Goal: Task Accomplishment & Management: Manage account settings

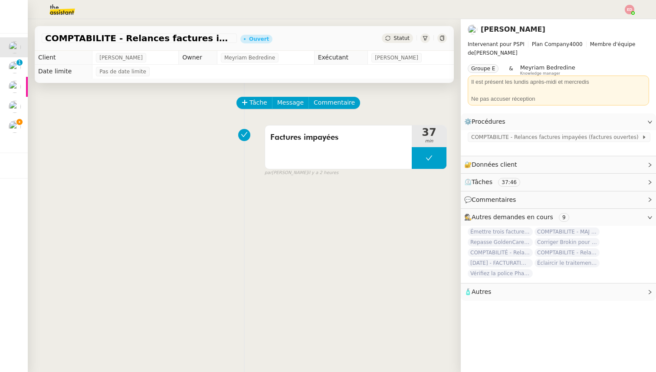
scroll to position [12, 0]
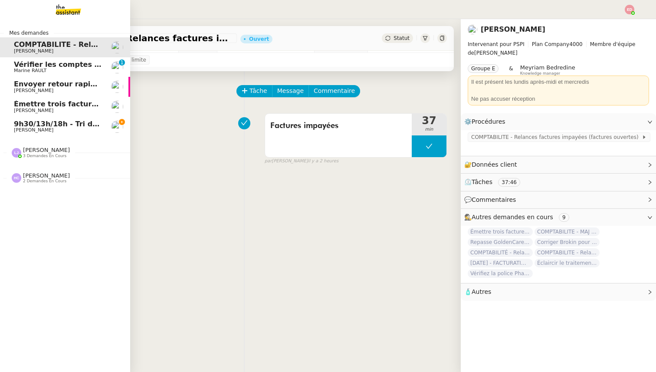
click at [45, 116] on link "Émettre trois factures à [PERSON_NAME]" at bounding box center [65, 107] width 130 height 20
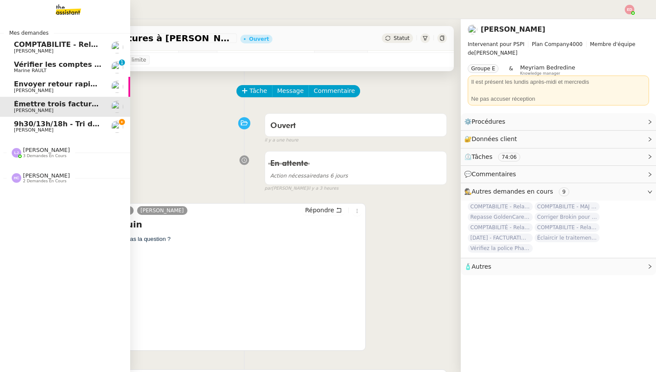
click at [36, 149] on span "[PERSON_NAME]" at bounding box center [46, 150] width 47 height 7
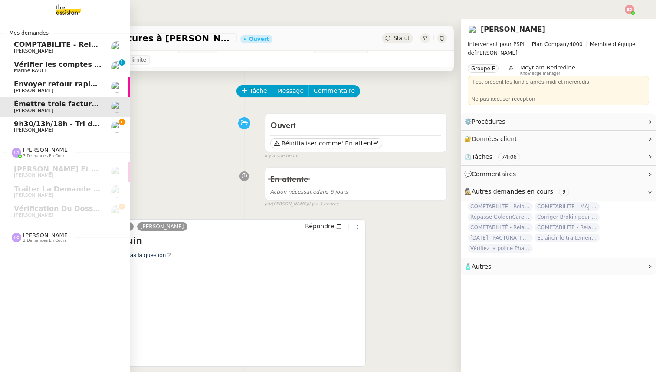
click at [39, 126] on span "9h30/13h/18h - Tri de la boite mail PRO - [DATE]" at bounding box center [107, 124] width 187 height 8
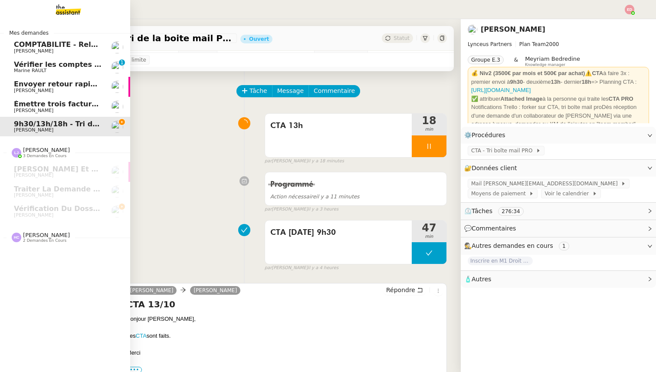
click at [28, 234] on span "[PERSON_NAME]" at bounding box center [46, 235] width 47 height 7
click at [40, 276] on span "Faire la facturation E. Franc" at bounding box center [70, 273] width 112 height 8
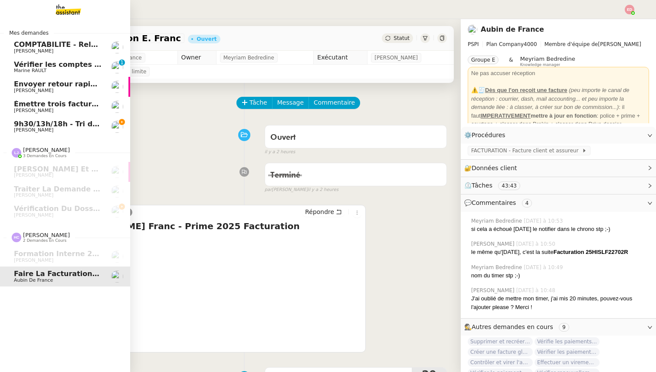
click at [39, 127] on span "[PERSON_NAME]" at bounding box center [33, 130] width 39 height 6
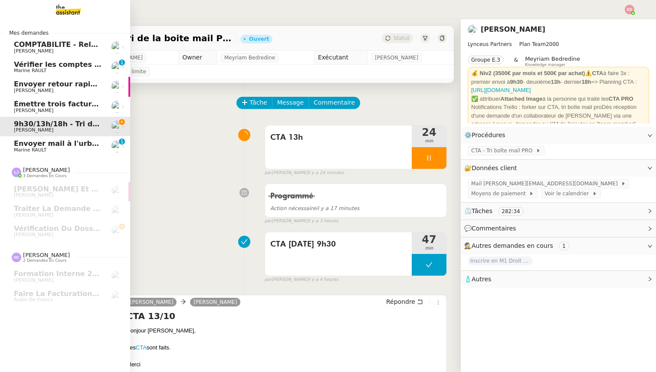
click at [28, 144] on span "Envoyer mail à l'urbanisme" at bounding box center [67, 143] width 106 height 8
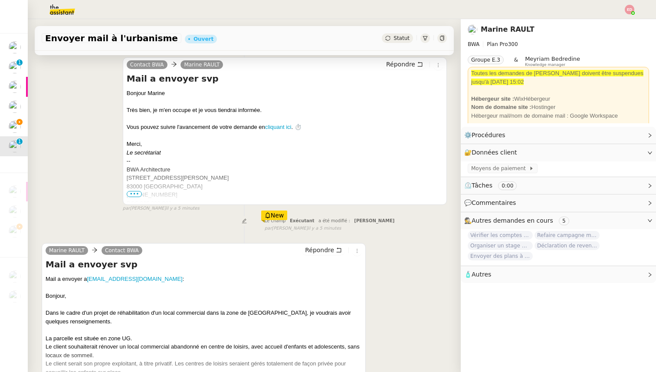
scroll to position [170, 0]
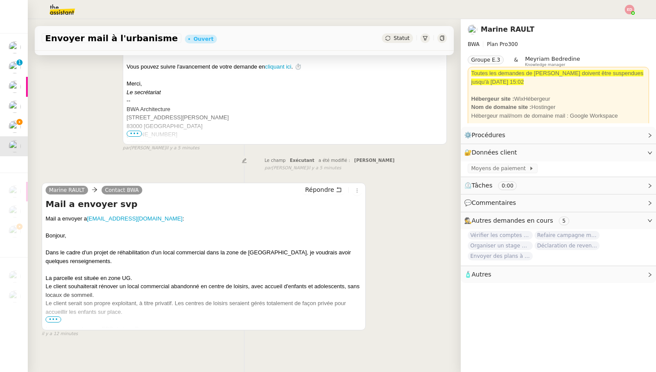
click at [56, 321] on span "•••" at bounding box center [54, 319] width 16 height 6
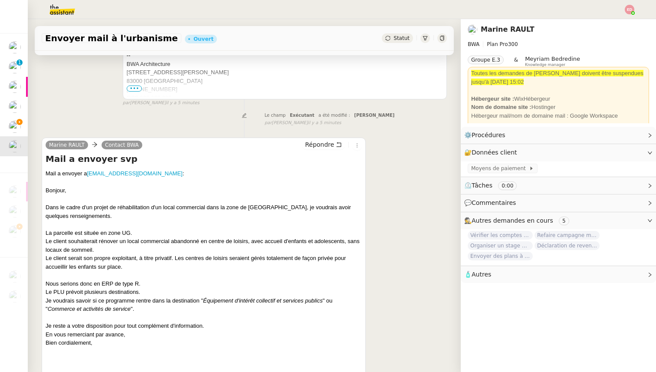
scroll to position [223, 0]
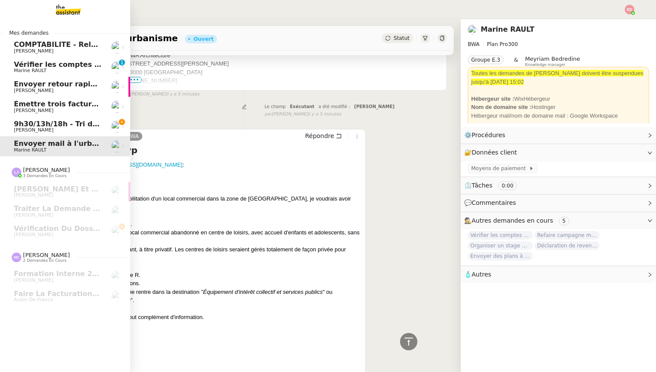
click at [82, 124] on span "9h30/13h/18h - Tri de la boite mail PRO - [DATE]" at bounding box center [107, 124] width 187 height 8
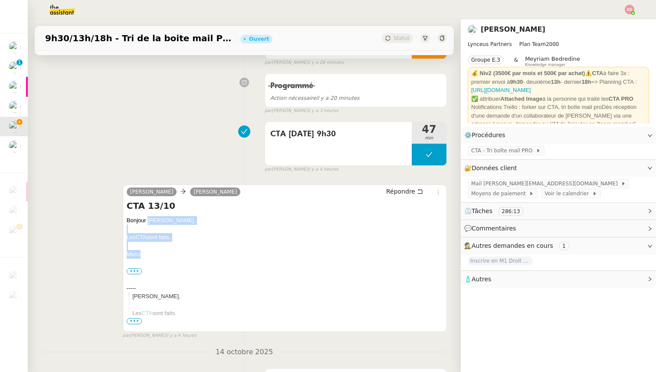
drag, startPoint x: 142, startPoint y: 253, endPoint x: 147, endPoint y: 217, distance: 36.3
copy div "[PERSON_NAME], Les CTA sont faits. [GEOGRAPHIC_DATA]"
click at [399, 186] on button "Répondre" at bounding box center [404, 191] width 43 height 10
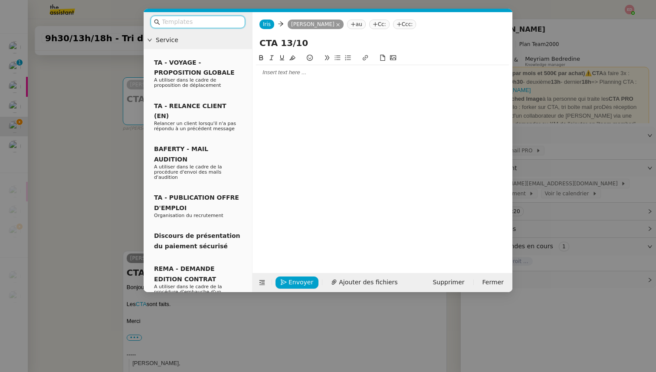
click at [278, 76] on div at bounding box center [382, 73] width 253 height 8
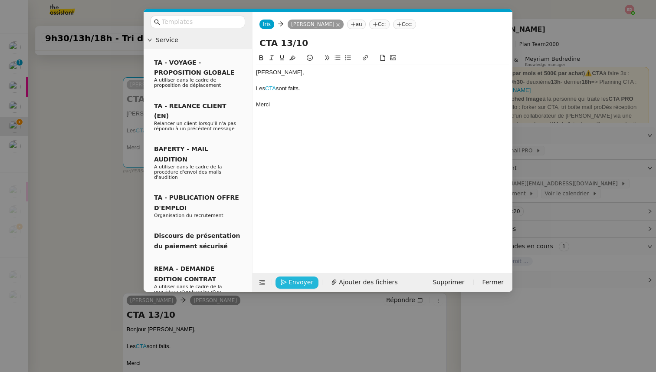
click at [293, 280] on span "Envoyer" at bounding box center [300, 282] width 25 height 10
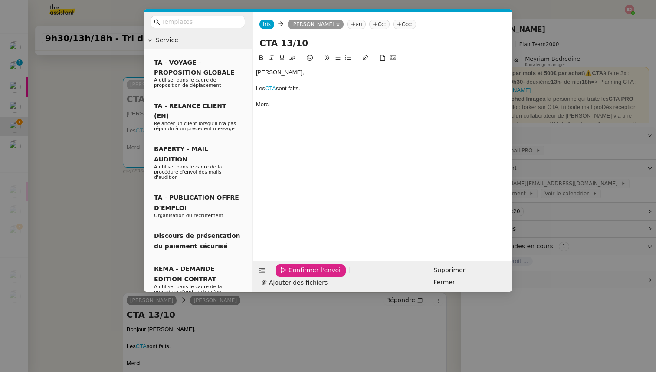
click at [293, 275] on span "Confirmer l'envoi" at bounding box center [314, 270] width 52 height 10
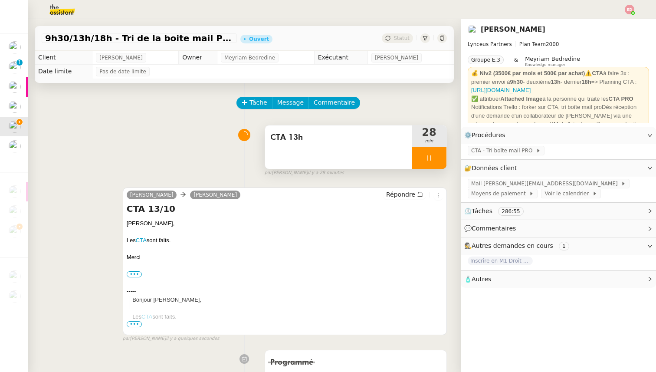
click at [440, 155] on div at bounding box center [428, 158] width 35 height 22
click at [440, 155] on icon at bounding box center [437, 157] width 7 height 7
click at [402, 37] on span "Statut" at bounding box center [401, 38] width 16 height 6
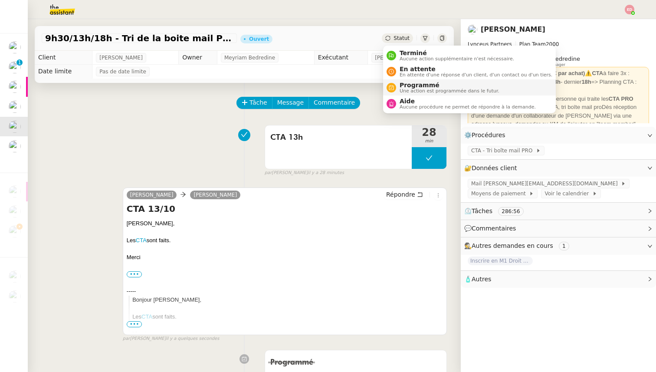
click at [415, 86] on span "Programmé" at bounding box center [449, 85] width 100 height 7
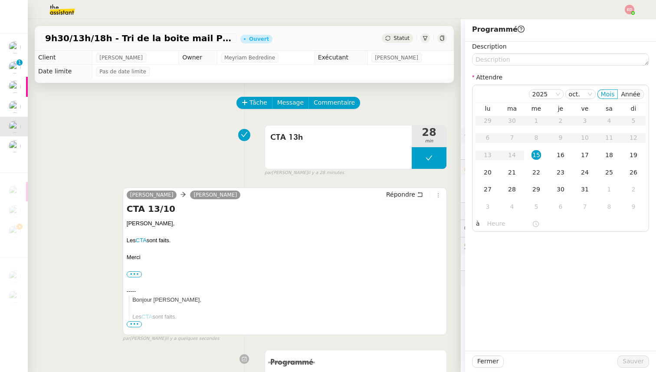
click at [385, 109] on div "Tâche Message Commentaire" at bounding box center [341, 107] width 209 height 21
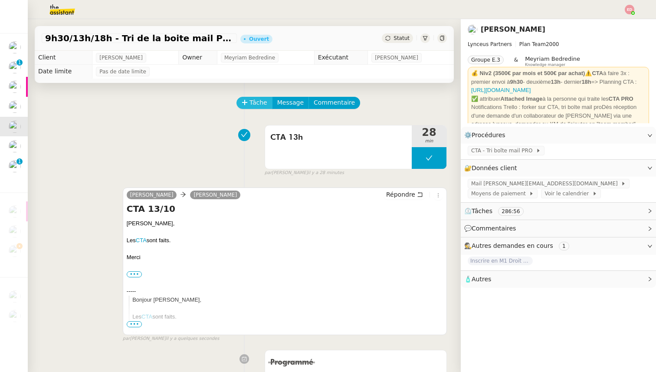
click at [250, 104] on span "Tâche" at bounding box center [258, 103] width 18 height 10
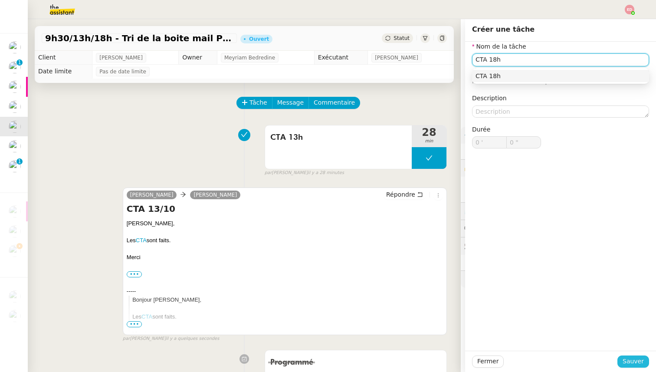
type input "CTA 18h"
click at [627, 362] on span "Sauver" at bounding box center [632, 361] width 21 height 10
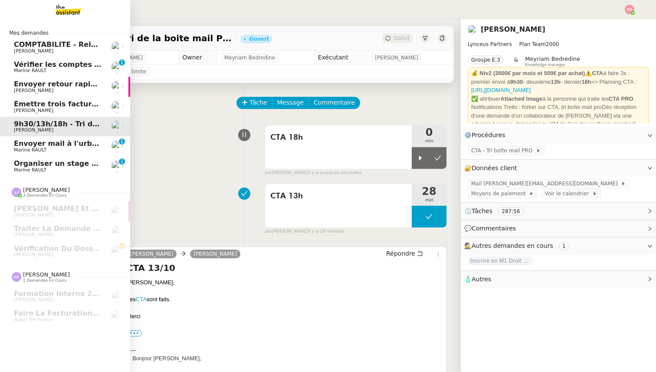
click at [32, 165] on span "Organiser un stage pour [PERSON_NAME]" at bounding box center [95, 163] width 163 height 8
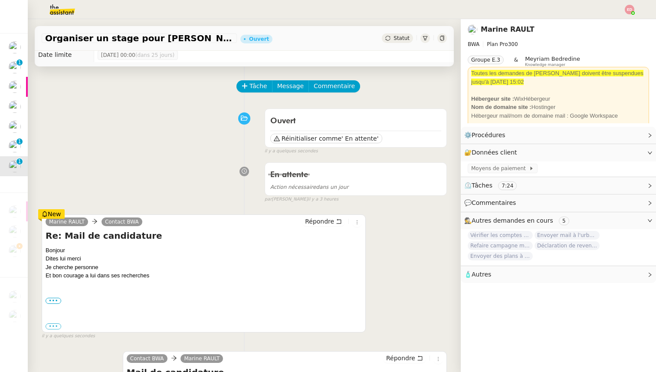
scroll to position [20, 0]
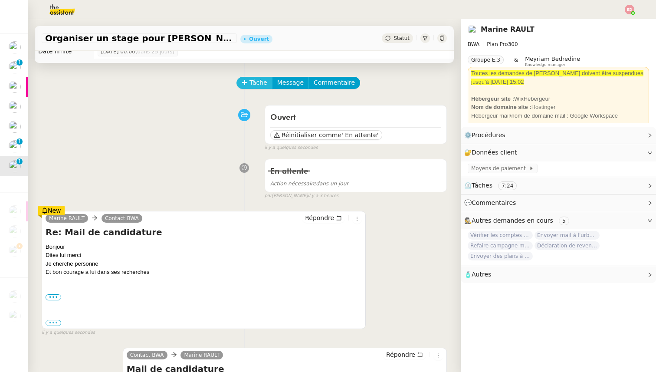
click at [242, 85] on icon at bounding box center [245, 82] width 6 height 6
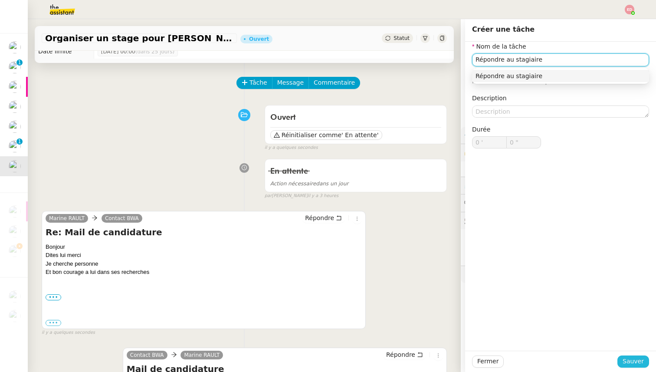
type input "Répondre au stagiaire"
click at [627, 359] on span "Sauver" at bounding box center [632, 361] width 21 height 10
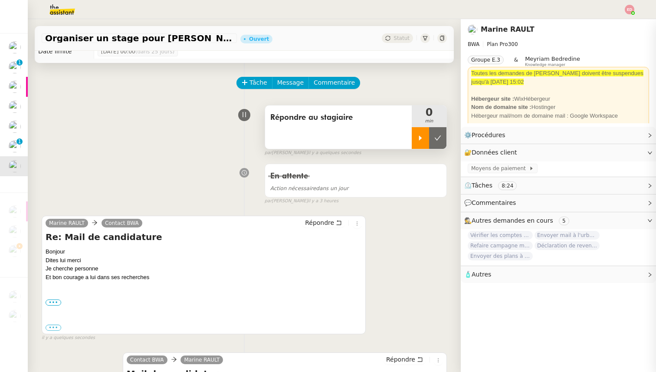
click at [415, 136] on div at bounding box center [419, 138] width 17 height 22
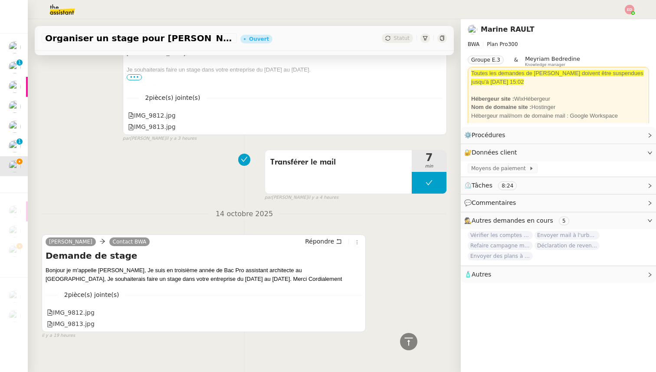
scroll to position [441, 0]
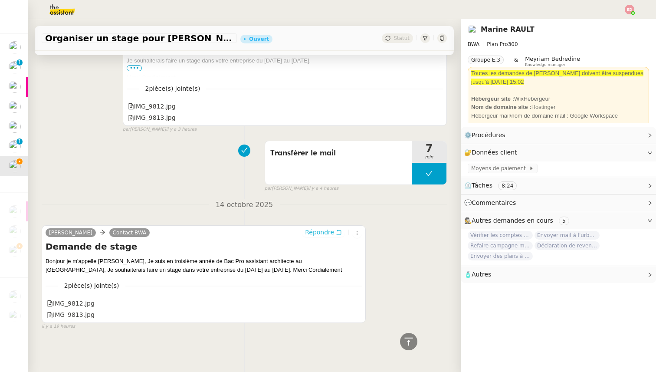
click at [324, 231] on span "Répondre" at bounding box center [319, 232] width 29 height 9
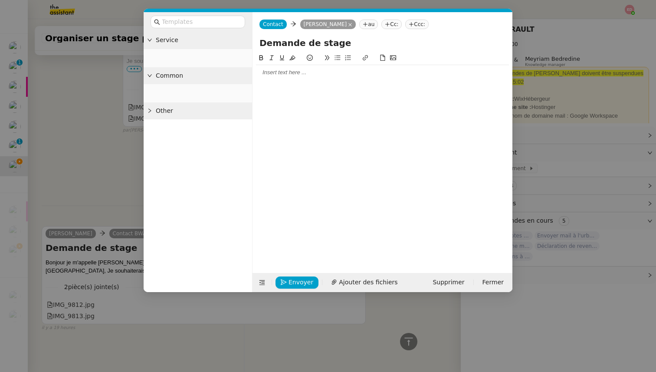
scroll to position [507, 0]
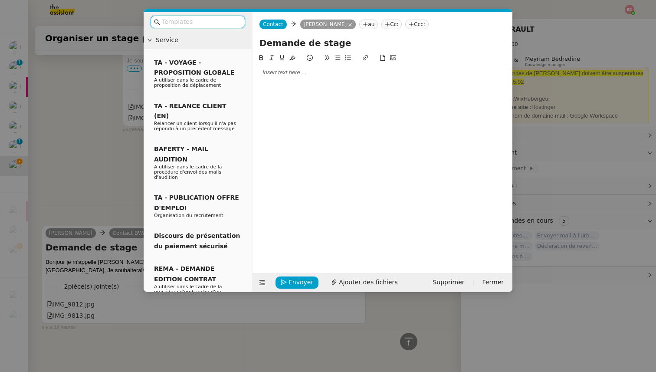
click at [294, 75] on div at bounding box center [382, 73] width 253 height 8
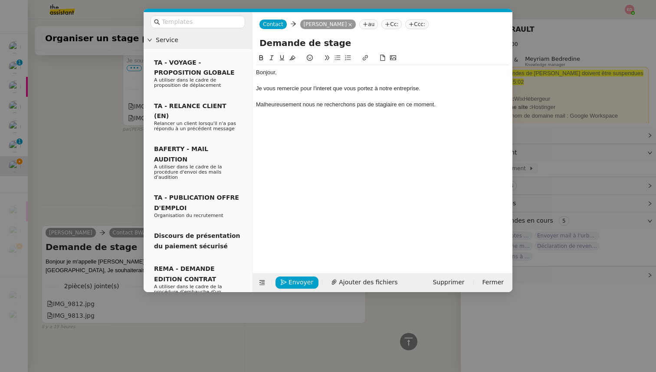
scroll to position [567, 0]
click at [286, 90] on div "Je vous remercie pour l'interet que vous portez à notre entreprise." at bounding box center [382, 89] width 253 height 8
click at [0, 0] on lt-span "remercie de" at bounding box center [0, 0] width 0 height 0
click at [313, 91] on div "Je vous remercie de l'interet que vous portez à notre entreprise." at bounding box center [382, 89] width 253 height 8
click at [0, 0] on lt-span "intérêt" at bounding box center [0, 0] width 0 height 0
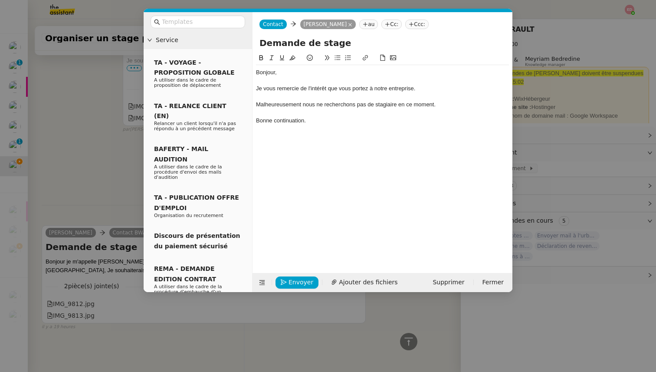
click at [294, 88] on div "Je vous remercie de l'intérêt que vous portez à notre entreprise." at bounding box center [382, 89] width 253 height 8
click at [0, 0] on lt-span "remercie pour" at bounding box center [0, 0] width 0 height 0
click at [309, 104] on div "Malheureusement nous ne recherchons pas de stagiaire en ce moment." at bounding box center [382, 105] width 253 height 8
click at [0, 0] on lt-span ", nous" at bounding box center [0, 0] width 0 height 0
click at [98, 156] on nz-modal-container "Service TA - VOYAGE - PROPOSITION GLOBALE A utiliser dans le cadre de propositi…" at bounding box center [328, 186] width 656 height 372
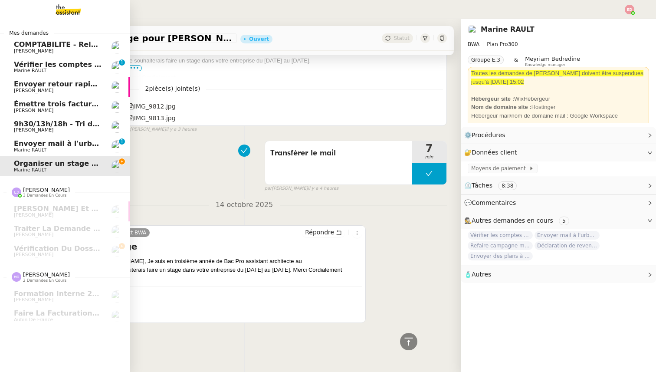
click at [25, 149] on span "Marine RAULT" at bounding box center [30, 150] width 33 height 6
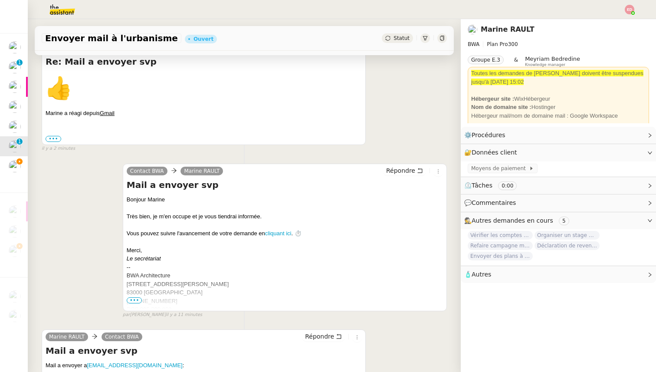
scroll to position [274, 0]
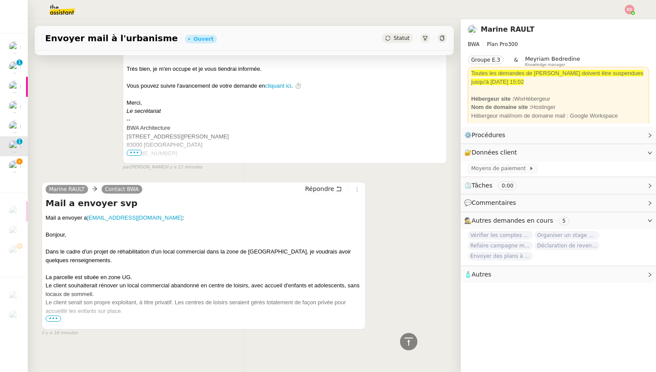
click at [53, 316] on span "•••" at bounding box center [54, 318] width 16 height 6
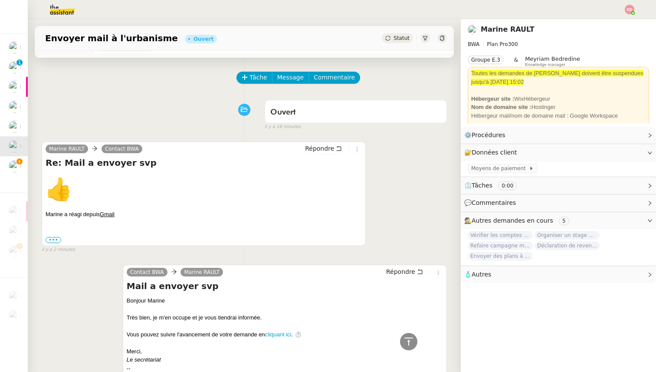
scroll to position [0, 0]
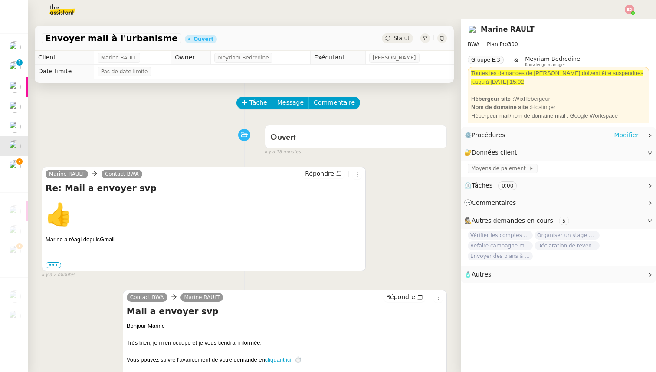
click at [632, 132] on link "Modifier" at bounding box center [626, 135] width 25 height 10
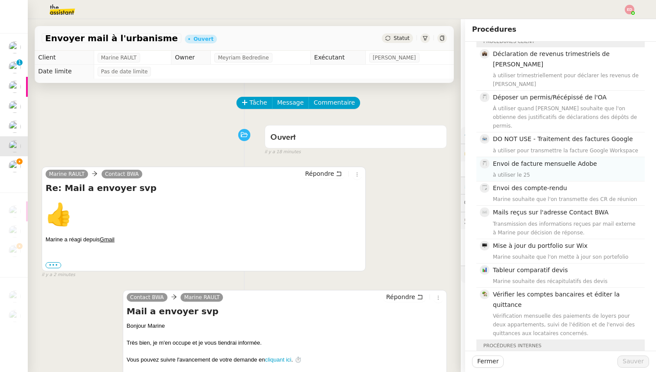
scroll to position [30, 0]
click at [425, 219] on div "Marine RAULT Contact BWA Répondre Re: Mail a envoyer svp 👍 Marine a réagi depui…" at bounding box center [244, 218] width 405 height 119
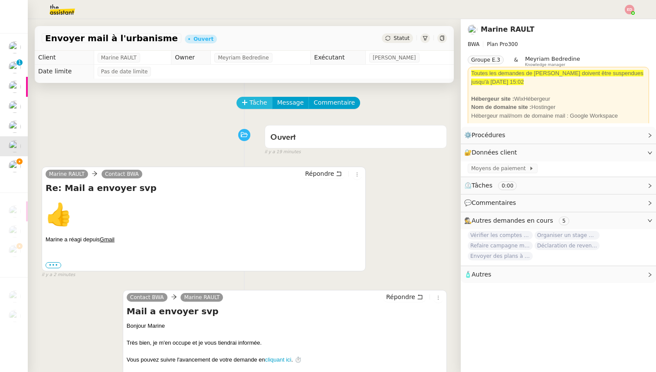
click at [251, 107] on span "Tâche" at bounding box center [258, 103] width 18 height 10
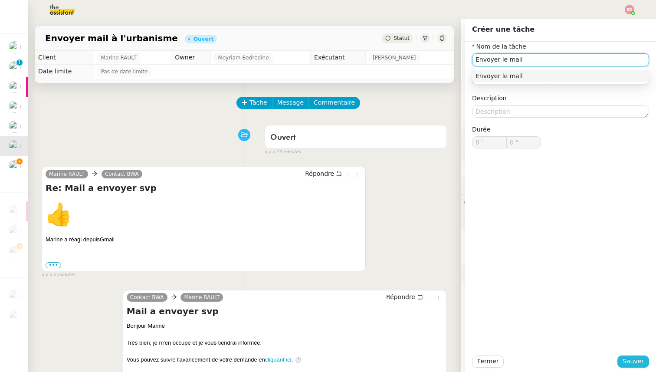
type input "Envoyer le mail"
click at [643, 361] on span "Sauver" at bounding box center [632, 361] width 21 height 10
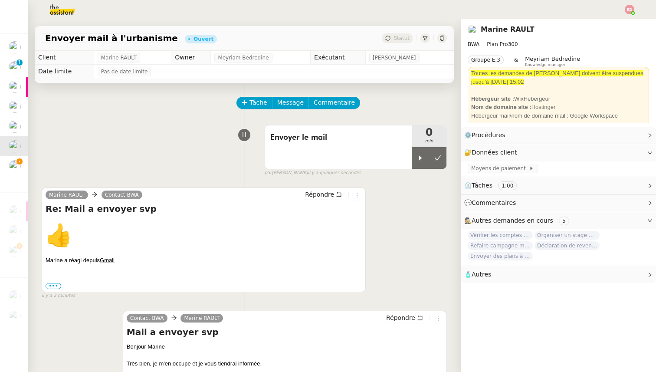
click at [287, 110] on div "Tâche Message Commentaire" at bounding box center [341, 107] width 209 height 21
click at [285, 104] on span "Message" at bounding box center [290, 103] width 26 height 10
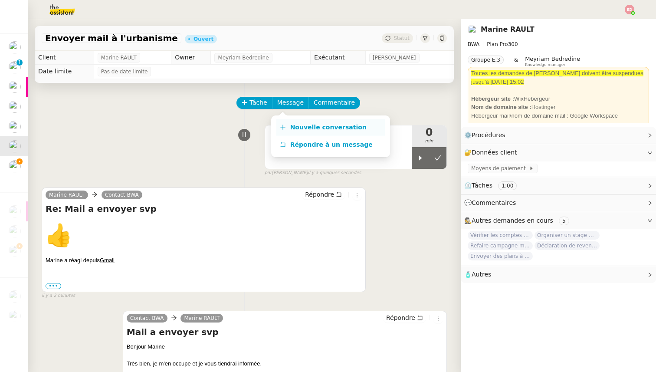
click at [285, 123] on link "Nouvelle conversation" at bounding box center [330, 127] width 108 height 17
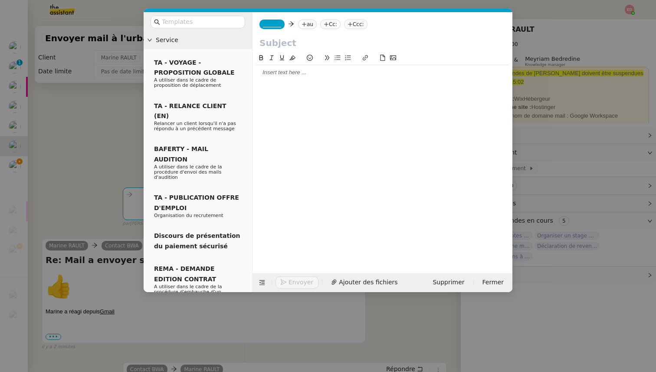
click at [304, 27] on icon at bounding box center [303, 24] width 5 height 5
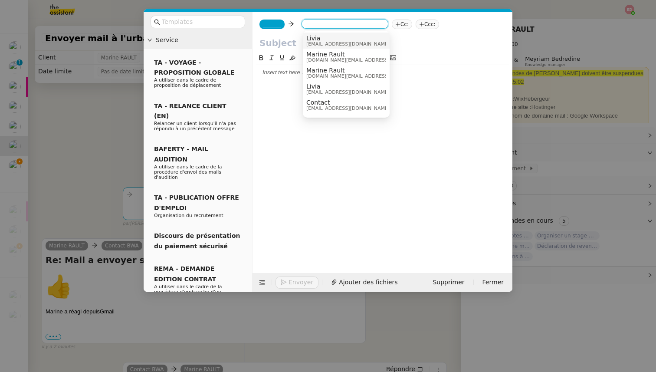
paste input "[EMAIL_ADDRESS][DOMAIN_NAME]"
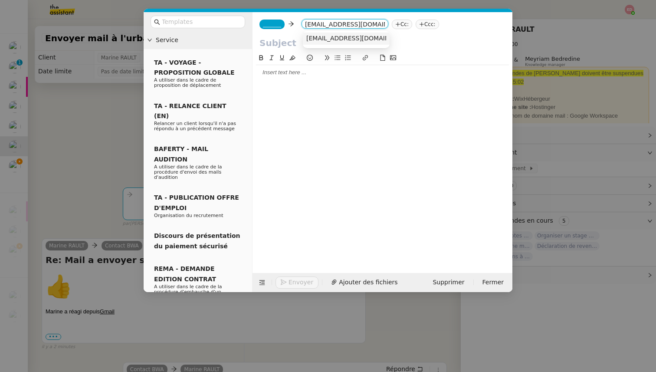
type input "[EMAIL_ADDRESS][DOMAIN_NAME]"
click at [337, 37] on span "[EMAIL_ADDRESS][DOMAIN_NAME]" at bounding box center [359, 38] width 106 height 7
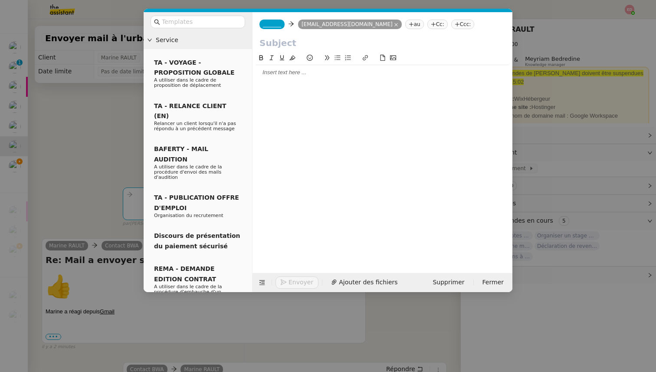
click at [272, 23] on span "_______" at bounding box center [272, 24] width 18 height 6
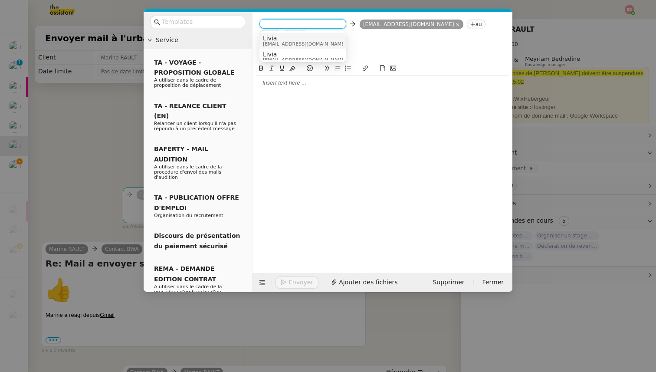
click at [285, 38] on span "Livia" at bounding box center [304, 38] width 83 height 7
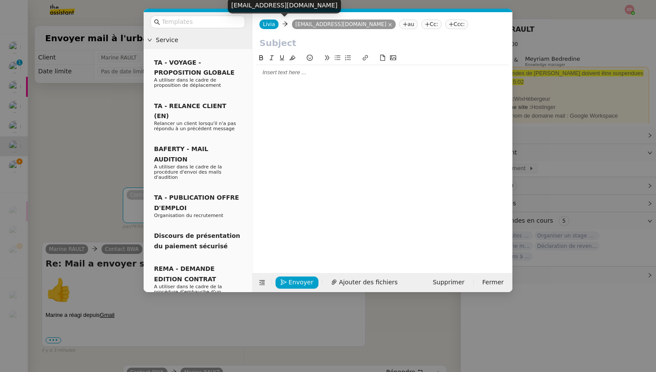
click at [80, 147] on nz-modal-container "Service TA - VOYAGE - PROPOSITION GLOBALE A utiliser dans le cadre de propositi…" at bounding box center [328, 186] width 656 height 372
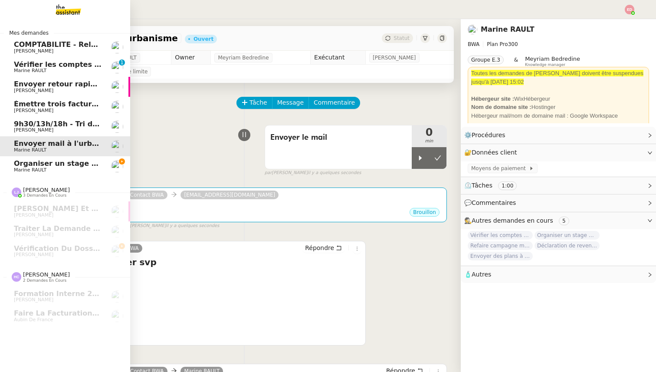
click at [16, 167] on span "Marine RAULT" at bounding box center [30, 170] width 33 height 6
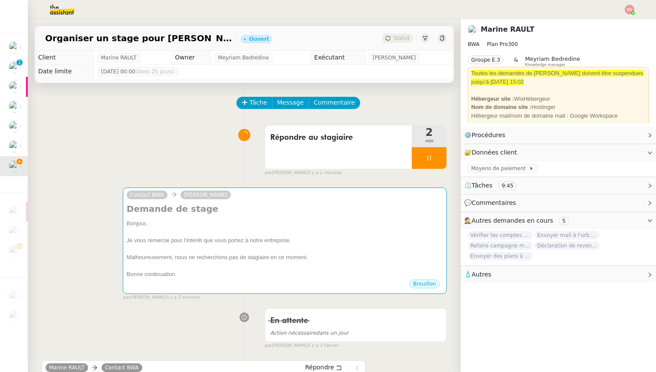
click at [26, 65] on span "Vérifier les comptes bancaires et éditer la quittance - 1 octobre 2025" at bounding box center [47, 64] width 271 height 8
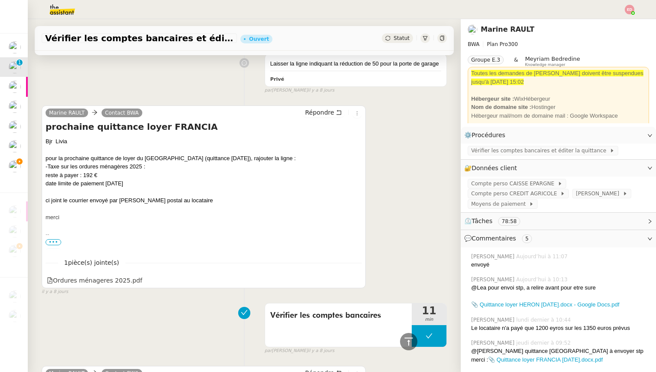
scroll to position [998, 0]
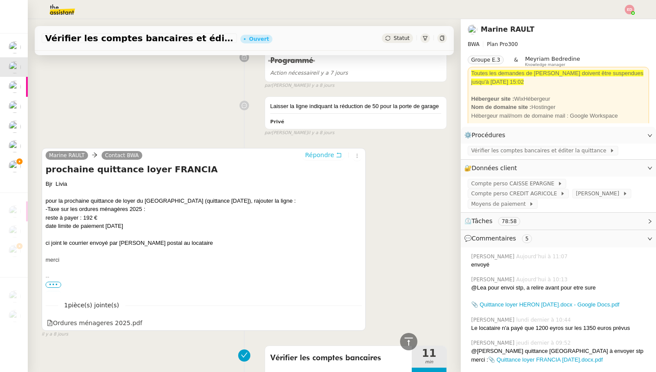
click at [321, 154] on span "Répondre" at bounding box center [319, 154] width 29 height 9
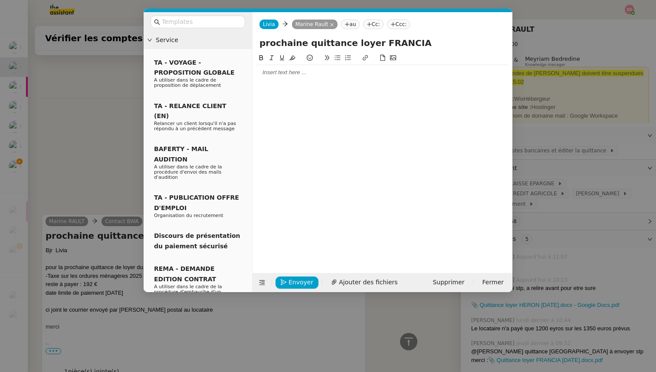
scroll to position [1064, 0]
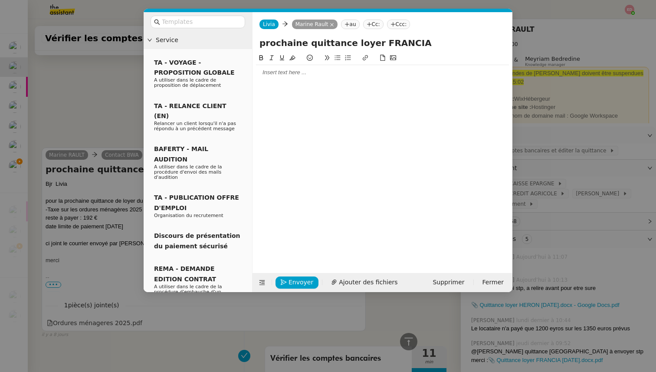
click at [268, 79] on div at bounding box center [382, 72] width 253 height 15
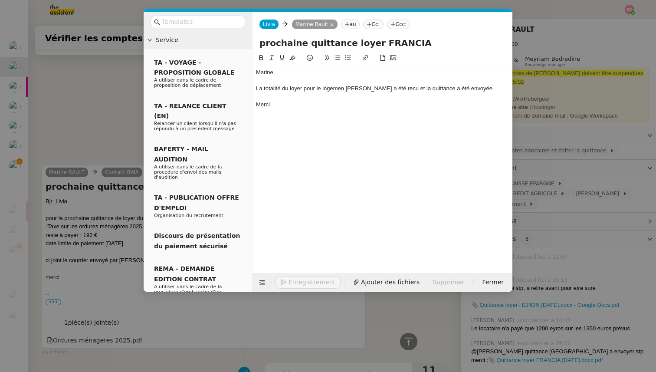
scroll to position [1107, 0]
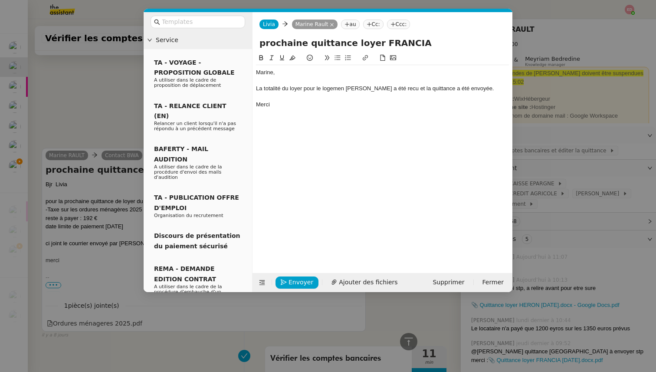
click at [342, 88] on div "La totalité du loyer pour le logemen [PERSON_NAME] a été recu et la quittance a…" at bounding box center [382, 89] width 253 height 8
click at [383, 91] on div "La totalité du loyer pour le logement Heron a été recu et la quittance a été en…" at bounding box center [382, 89] width 253 height 8
click at [0, 0] on lt-span "reçu" at bounding box center [0, 0] width 0 height 0
click at [287, 281] on button "Envoyer" at bounding box center [296, 282] width 43 height 12
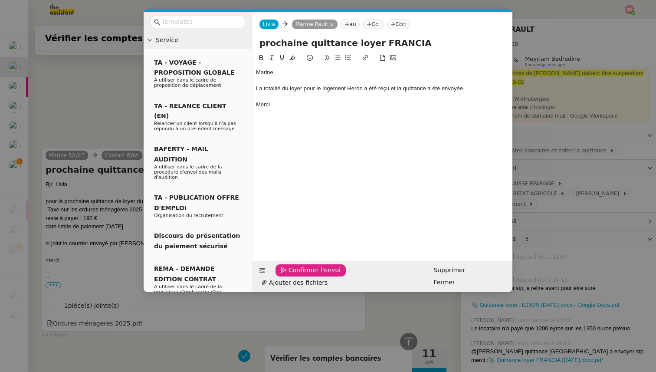
click at [287, 276] on button "Confirmer l'envoi" at bounding box center [310, 270] width 70 height 12
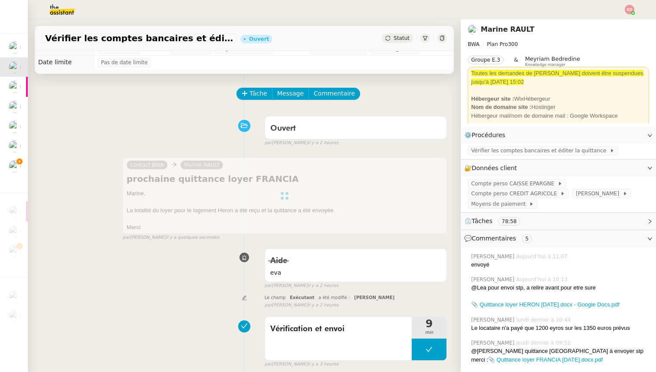
scroll to position [0, 0]
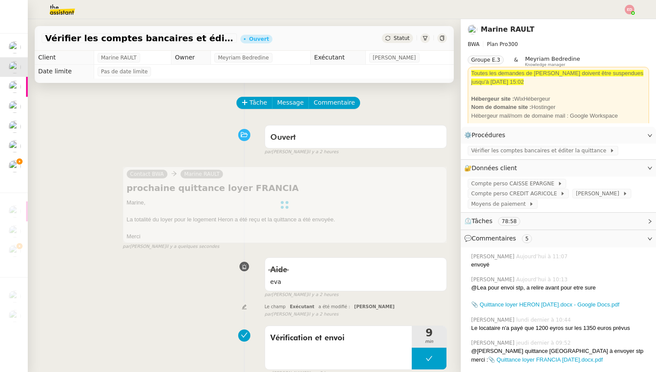
click at [397, 40] on span "Statut" at bounding box center [401, 38] width 16 height 6
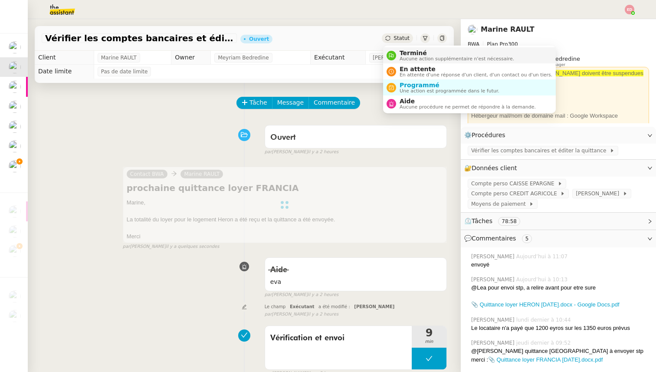
click at [405, 52] on span "Terminé" at bounding box center [456, 52] width 114 height 7
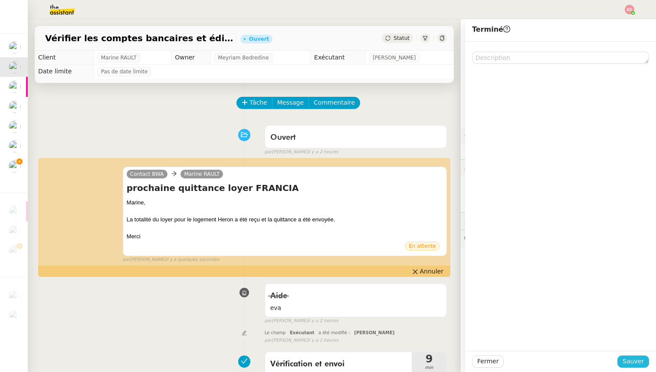
click at [640, 362] on span "Sauver" at bounding box center [632, 361] width 21 height 10
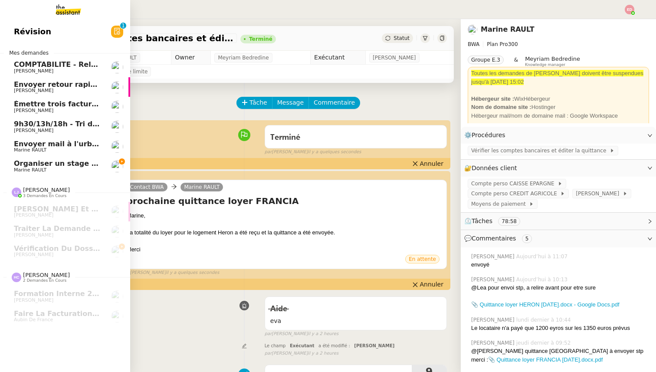
click at [44, 166] on span "Organiser un stage pour [PERSON_NAME]" at bounding box center [95, 163] width 163 height 8
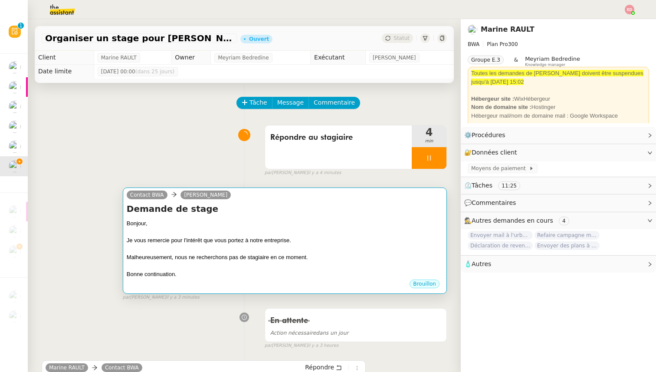
click at [292, 238] on div "Je vous remercie pour l'intérêt que vous portez à notre entreprise." at bounding box center [285, 240] width 316 height 9
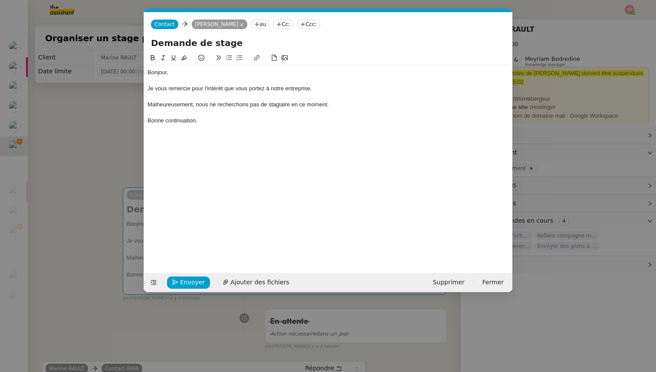
scroll to position [0, 18]
click at [190, 280] on span "Envoyer" at bounding box center [192, 282] width 25 height 10
click at [190, 280] on span "Confirmer l'envoi" at bounding box center [206, 282] width 52 height 10
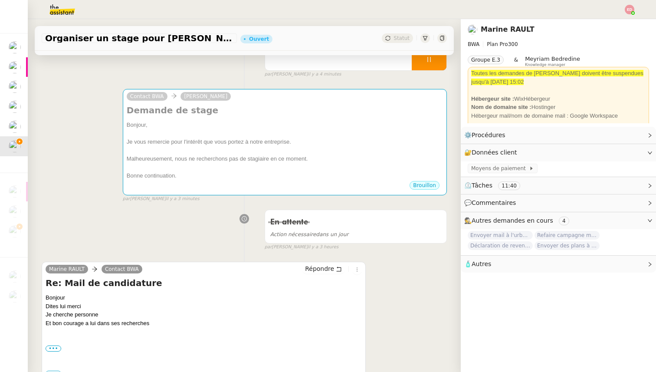
scroll to position [133, 0]
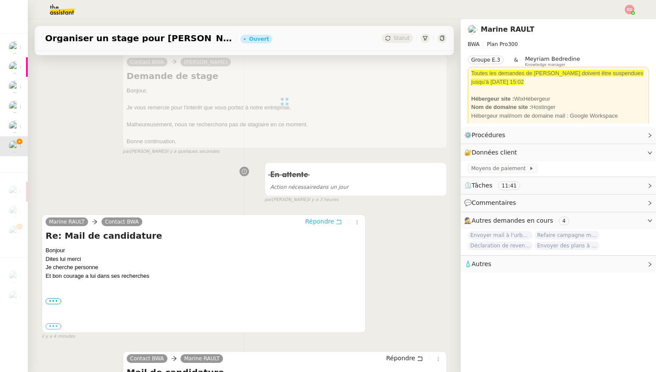
click at [317, 221] on span "Répondre" at bounding box center [319, 221] width 29 height 9
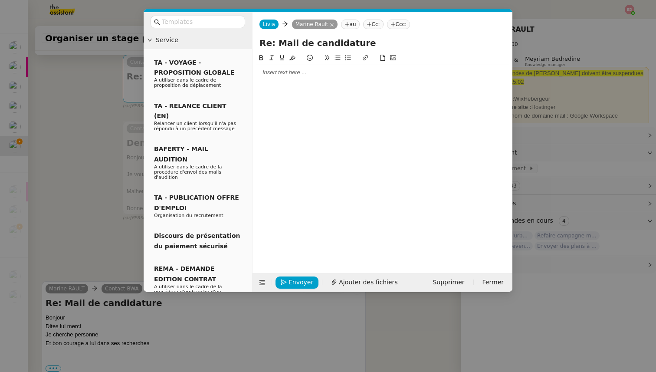
click at [303, 77] on div at bounding box center [382, 72] width 253 height 15
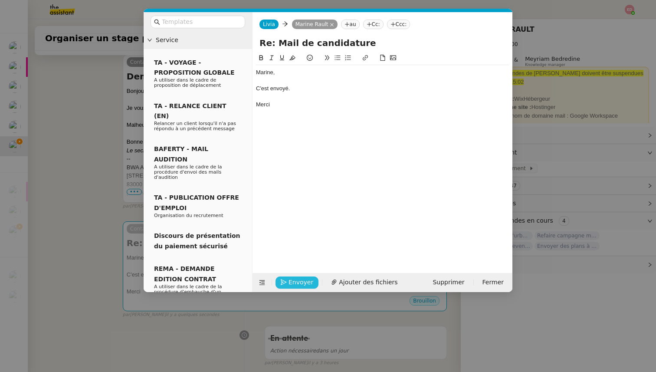
click at [300, 281] on span "Envoyer" at bounding box center [300, 282] width 25 height 10
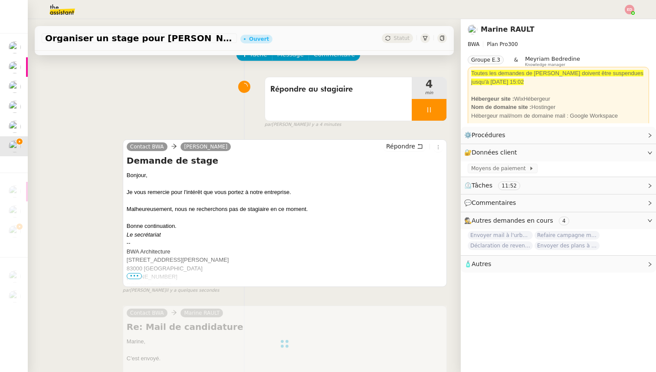
scroll to position [0, 0]
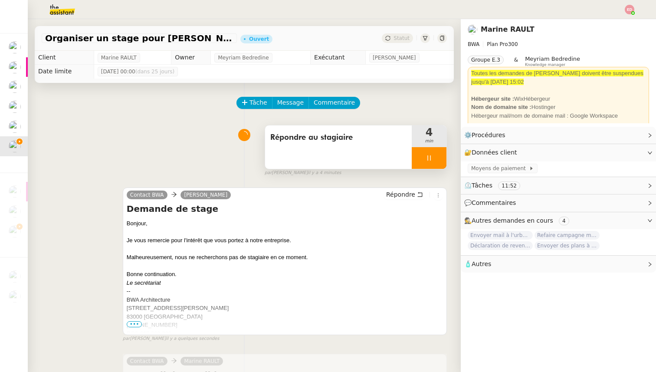
click at [440, 157] on div at bounding box center [428, 158] width 35 height 22
click at [440, 157] on icon at bounding box center [437, 157] width 7 height 7
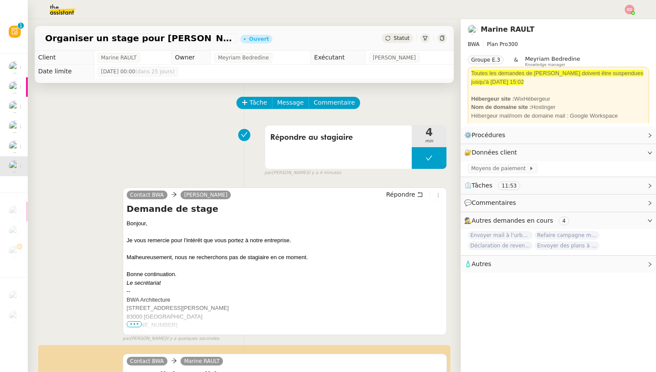
click at [405, 38] on span "Statut" at bounding box center [401, 38] width 16 height 6
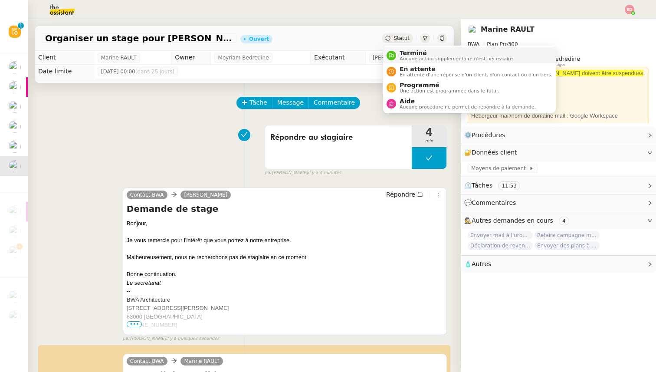
click at [412, 51] on span "Terminé" at bounding box center [456, 52] width 114 height 7
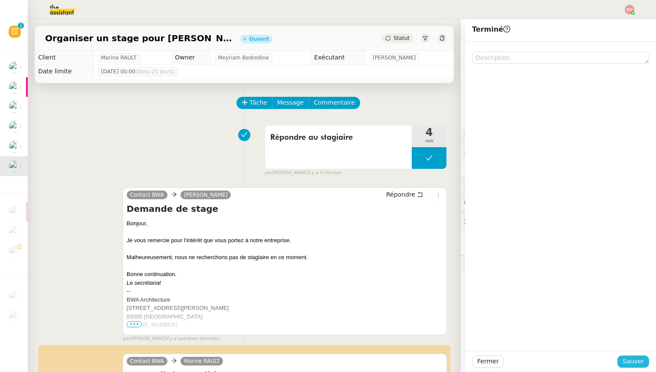
click at [633, 356] on span "Sauver" at bounding box center [632, 361] width 21 height 10
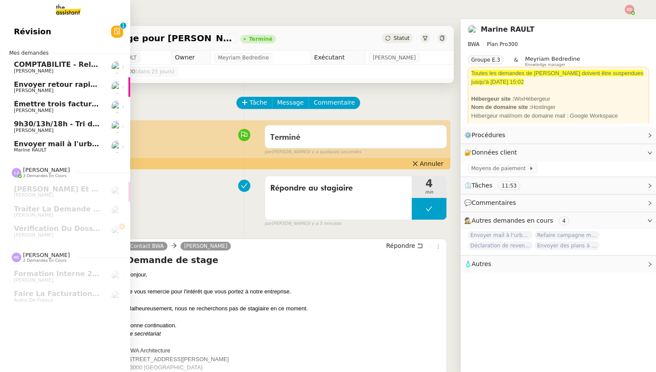
click at [29, 144] on span "Envoyer mail à l'urbanisme" at bounding box center [67, 144] width 106 height 8
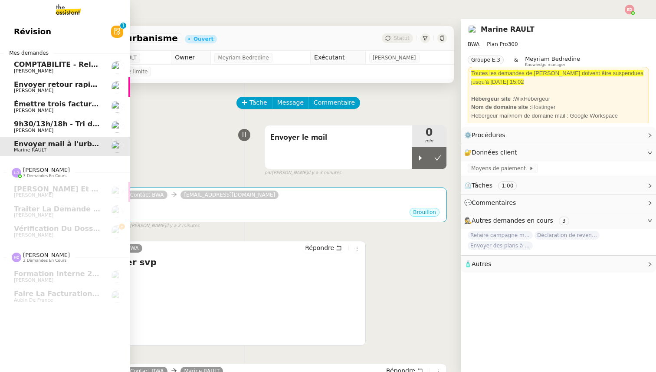
click at [38, 102] on span "Émettre trois factures à [PERSON_NAME] Sàrl" at bounding box center [103, 104] width 179 height 8
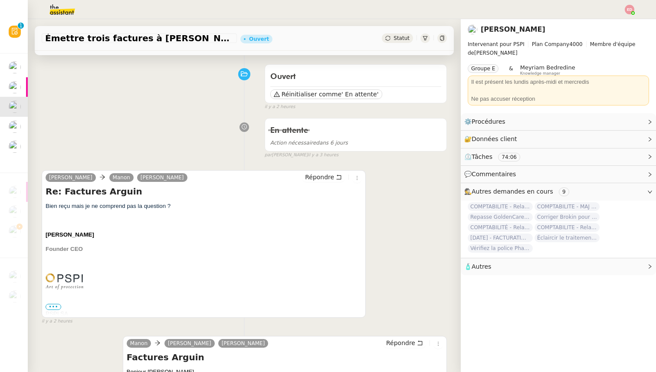
scroll to position [61, 0]
click at [322, 176] on span "Répondre" at bounding box center [319, 176] width 29 height 9
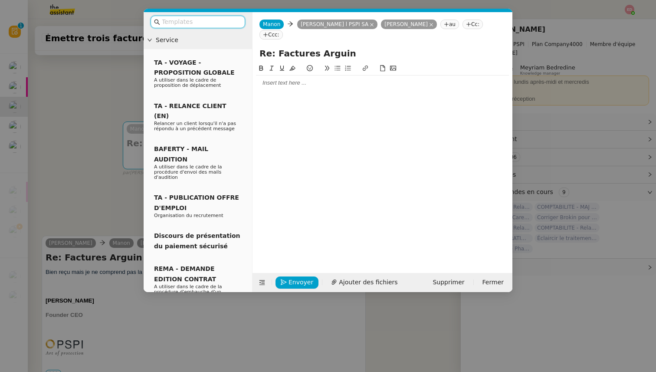
click at [287, 79] on div at bounding box center [382, 83] width 253 height 8
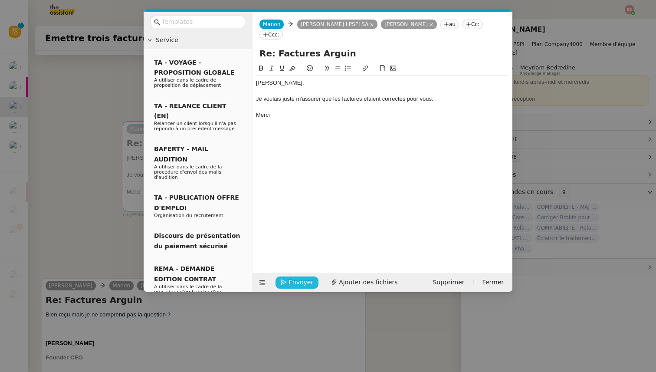
click at [303, 281] on span "Envoyer" at bounding box center [300, 282] width 25 height 10
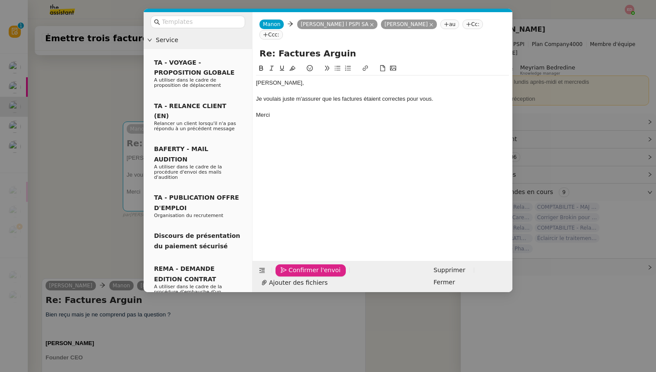
click at [303, 275] on span "Confirmer l'envoi" at bounding box center [314, 270] width 52 height 10
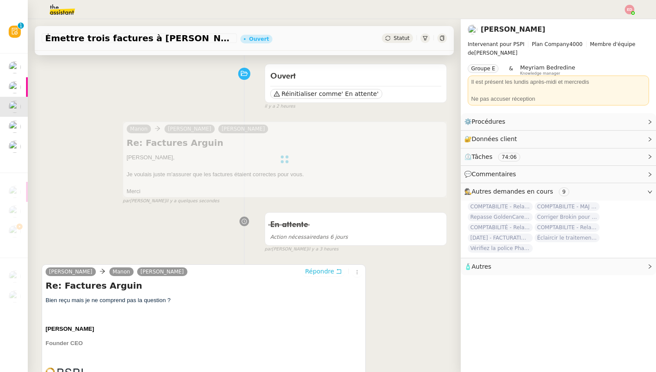
scroll to position [0, 0]
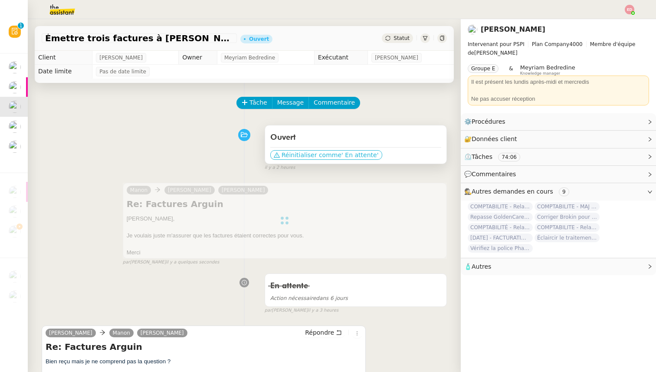
click at [328, 154] on span "Réinitialiser comme" at bounding box center [311, 154] width 60 height 9
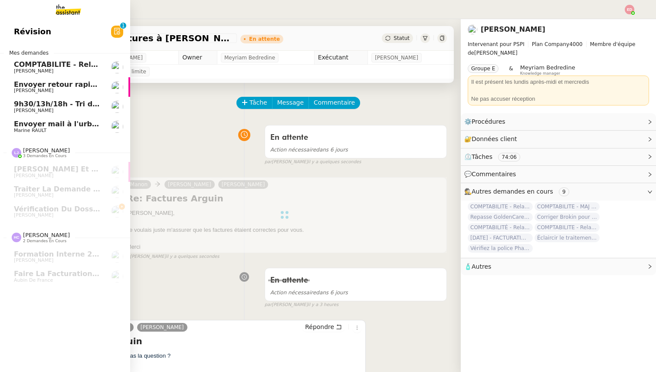
click at [21, 88] on span "[PERSON_NAME]" at bounding box center [33, 91] width 39 height 6
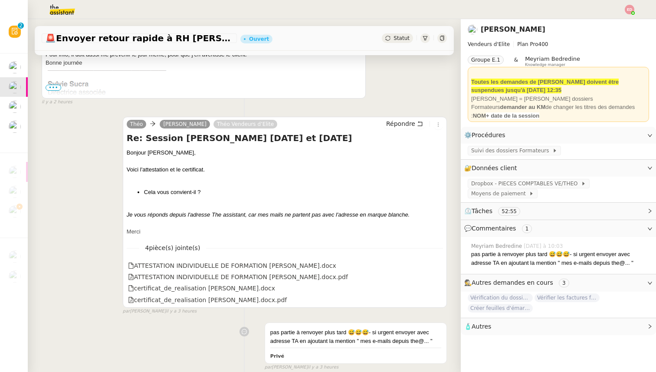
scroll to position [296, 0]
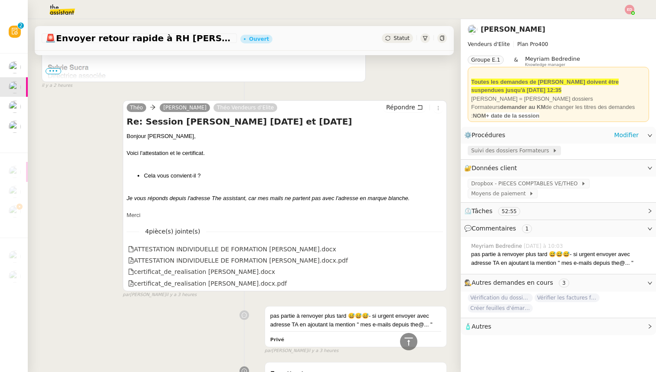
click at [513, 150] on span "Suivi des dossiers Formateurs" at bounding box center [511, 150] width 81 height 9
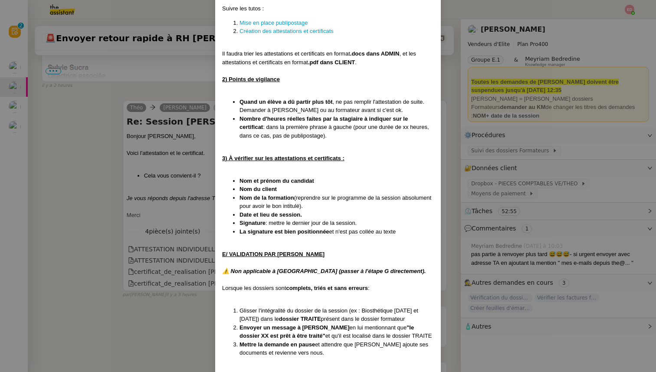
scroll to position [2742, 0]
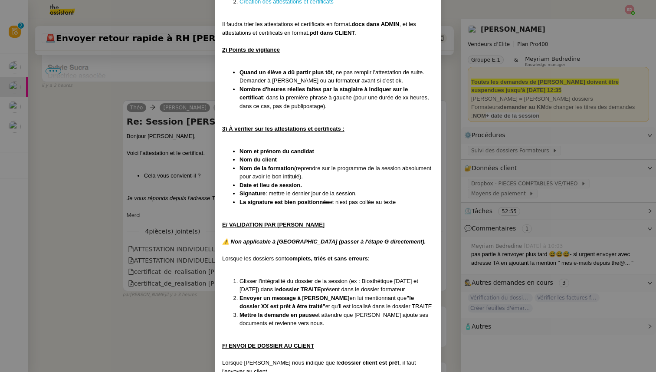
click at [116, 229] on nz-modal-container "Créée le [DATE] MAJ entièrement suite aux retours de la cliente le [DATE] Modif…" at bounding box center [328, 186] width 656 height 372
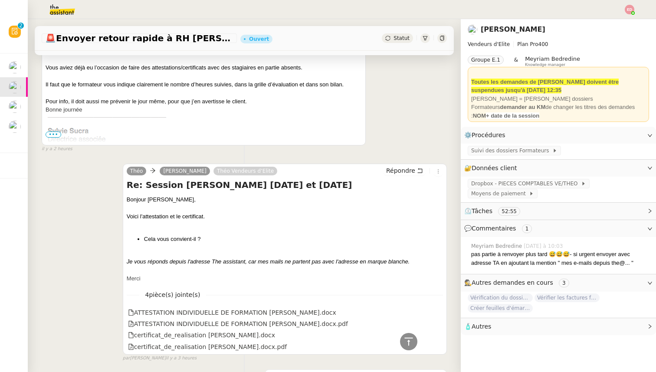
scroll to position [88, 0]
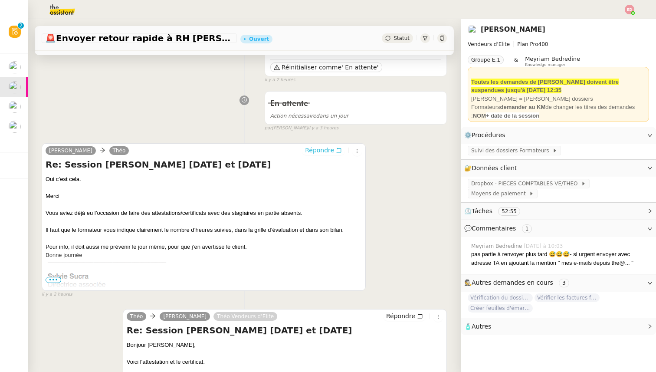
click at [325, 149] on span "Répondre" at bounding box center [319, 150] width 29 height 9
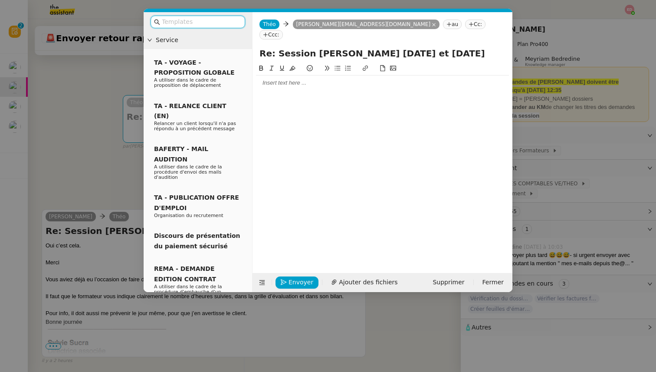
click at [274, 79] on div at bounding box center [382, 83] width 253 height 8
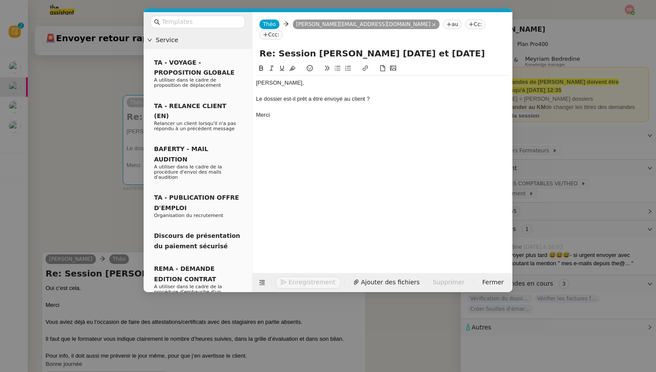
click at [318, 95] on div "Le dossier est-il prêt a être envoyé au client ?" at bounding box center [382, 99] width 253 height 8
click at [0, 0] on lt-span "à être" at bounding box center [0, 0] width 0 height 0
click at [256, 95] on div "Le dossier est-il prêt à être envoyé au client ?" at bounding box center [382, 99] width 253 height 8
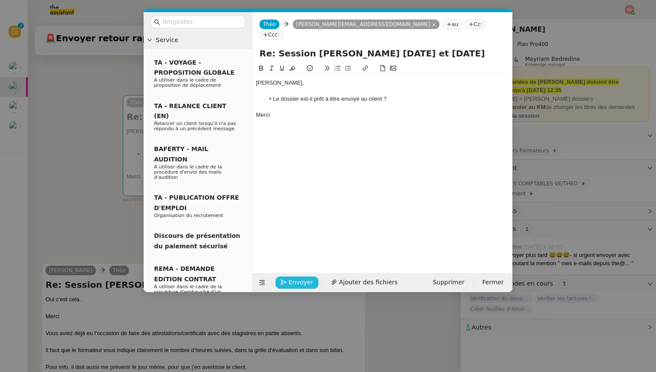
click at [288, 284] on span "Envoyer" at bounding box center [300, 282] width 25 height 10
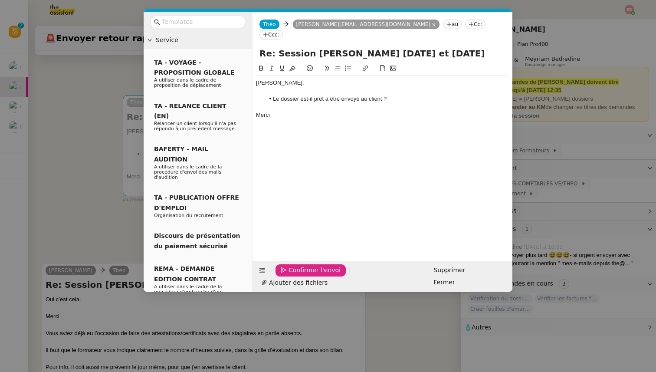
click at [288, 275] on span "Confirmer l'envoi" at bounding box center [314, 270] width 52 height 10
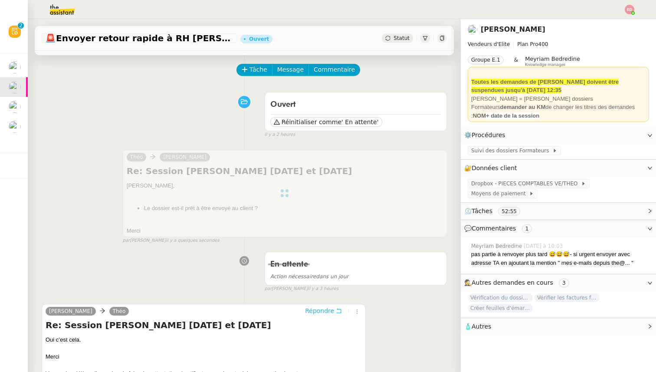
scroll to position [0, 0]
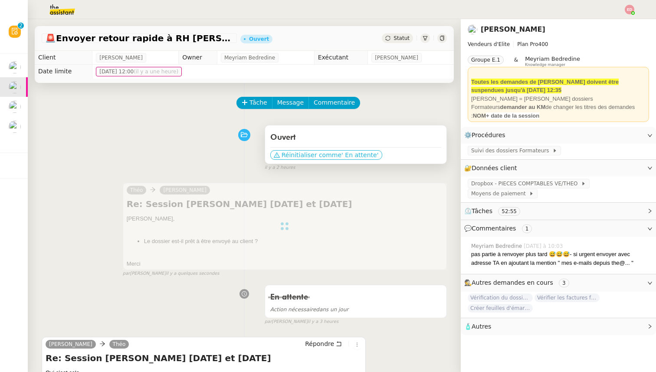
click at [311, 157] on span "Réinitialiser comme" at bounding box center [311, 154] width 60 height 9
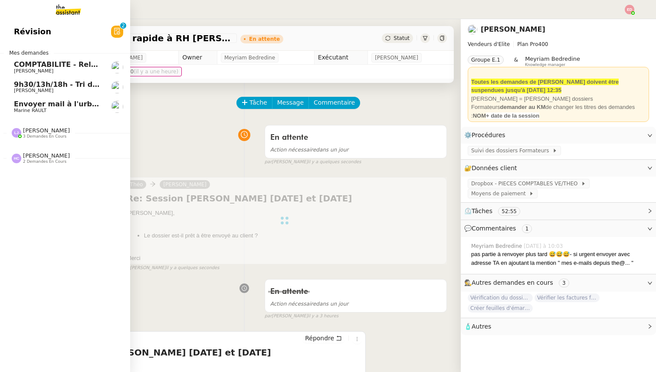
click at [15, 67] on span "COMPTABILITE - Relances factures impayées - octobre 2025" at bounding box center [130, 64] width 233 height 8
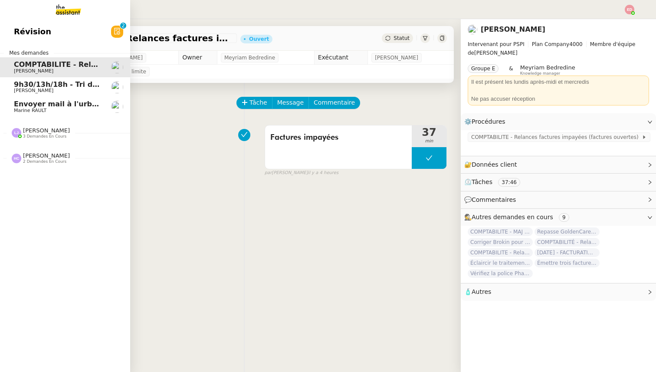
click at [40, 89] on span "[PERSON_NAME]" at bounding box center [33, 91] width 39 height 6
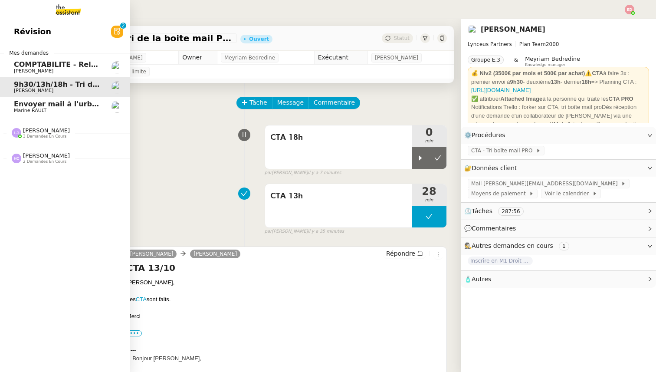
click at [45, 108] on span "Marine RAULT" at bounding box center [30, 111] width 33 height 6
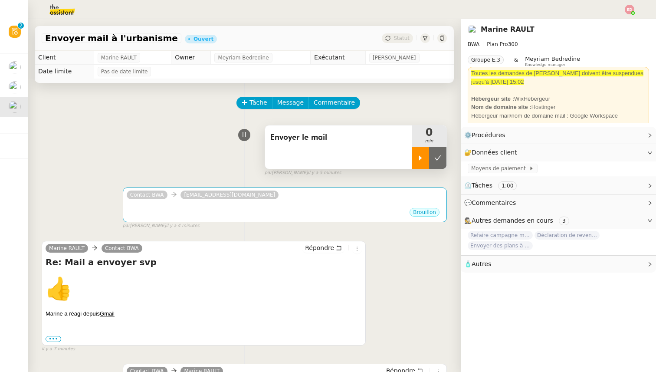
click at [421, 157] on icon at bounding box center [420, 157] width 7 height 7
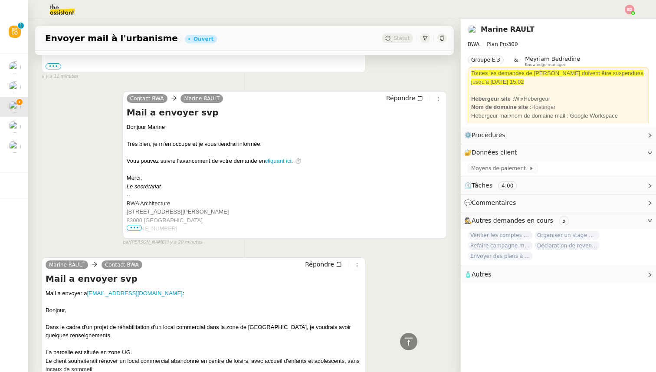
scroll to position [354, 0]
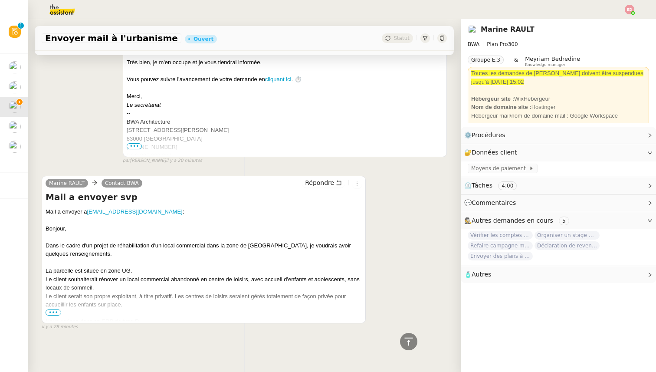
click at [54, 309] on span "•••" at bounding box center [54, 312] width 16 height 6
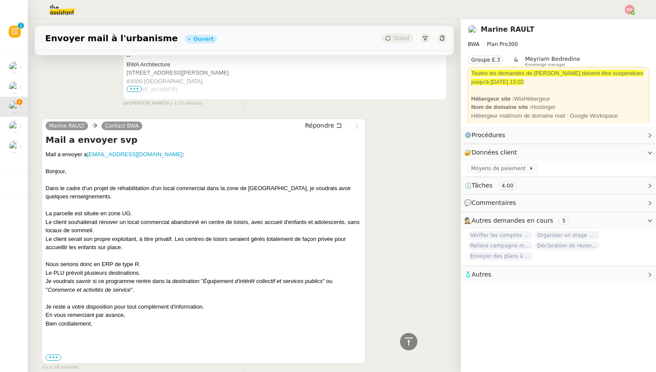
scroll to position [413, 0]
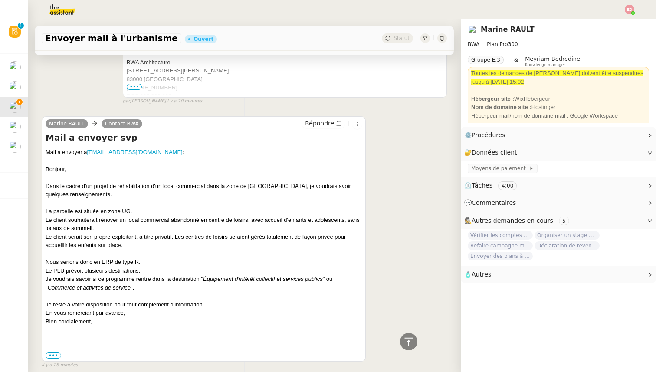
drag, startPoint x: 46, startPoint y: 168, endPoint x: 99, endPoint y: 322, distance: 163.0
click at [99, 322] on div "Mail a envoyer a [EMAIL_ADDRESS][DOMAIN_NAME] : Bonjour, Dans le cadre d'un pro…" at bounding box center [204, 253] width 316 height 211
copy div "Bonjour, Dans le cadre d'un projet de réhabilitation d'un local commercial dans…"
click at [49, 352] on label "•••" at bounding box center [54, 355] width 16 height 6
click at [0, 0] on input "•••" at bounding box center [0, 0] width 0 height 0
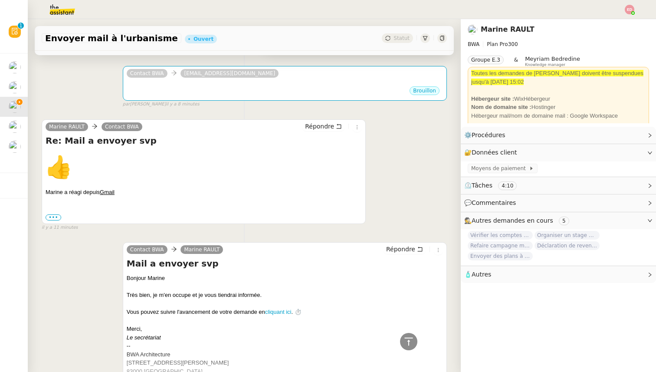
scroll to position [43, 0]
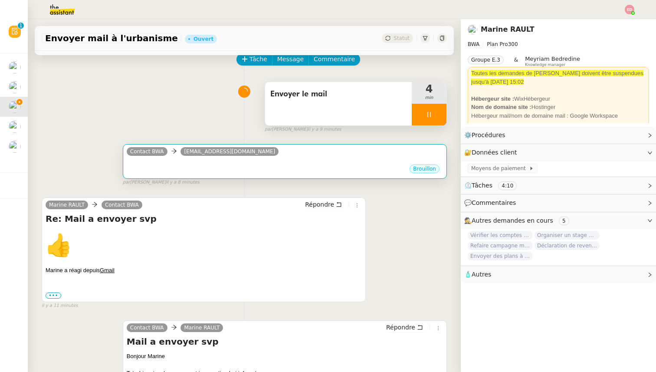
click at [257, 165] on div "Brouillon" at bounding box center [285, 169] width 316 height 13
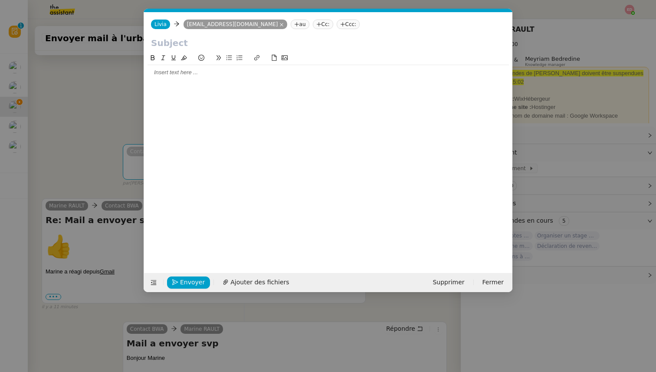
scroll to position [0, 18]
click at [179, 74] on div at bounding box center [327, 73] width 361 height 8
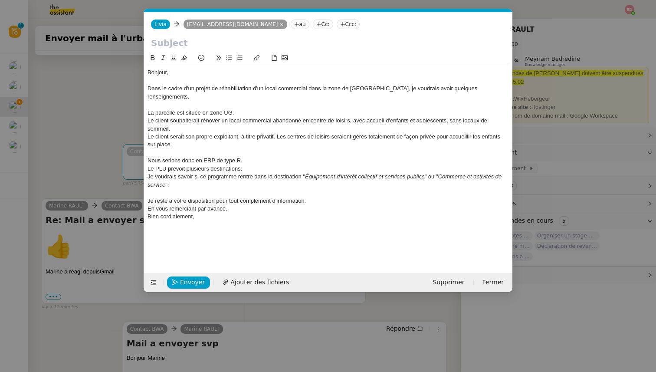
scroll to position [0, 0]
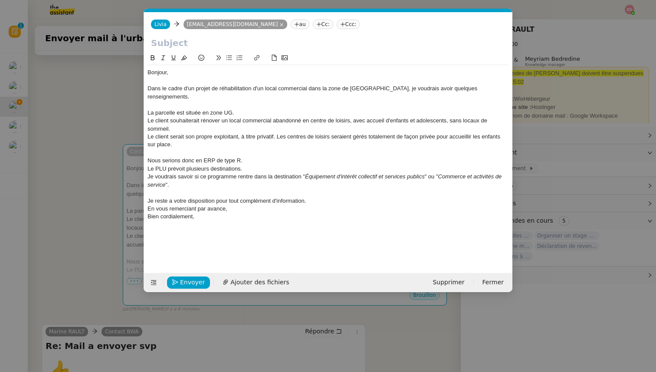
click at [159, 44] on input "text" at bounding box center [328, 42] width 354 height 13
click at [171, 197] on div "Je reste a votre disposition pour tout complément d'information." at bounding box center [327, 201] width 361 height 8
click at [0, 0] on lt-em "à" at bounding box center [0, 0] width 0 height 0
click at [171, 46] on input "text" at bounding box center [328, 42] width 354 height 13
type input "Demande de renseignements - Destination ERP"
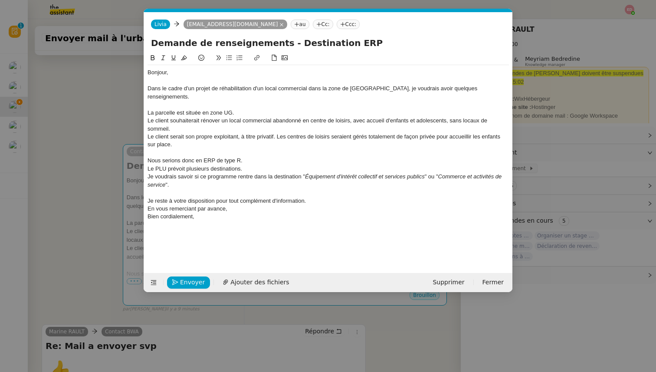
click at [80, 169] on nz-modal-container "Service TA - VOYAGE - PROPOSITION GLOBALE A utiliser dans le cadre de propositi…" at bounding box center [328, 186] width 656 height 372
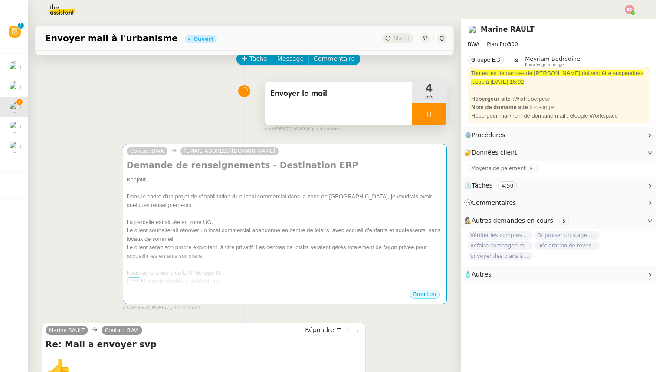
scroll to position [43, 0]
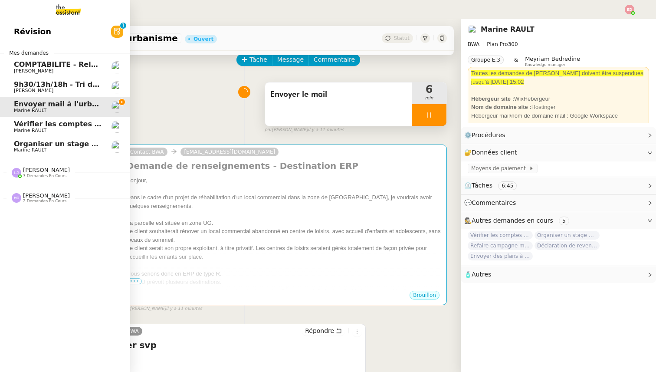
click at [28, 151] on span "Marine RAULT" at bounding box center [30, 150] width 33 height 6
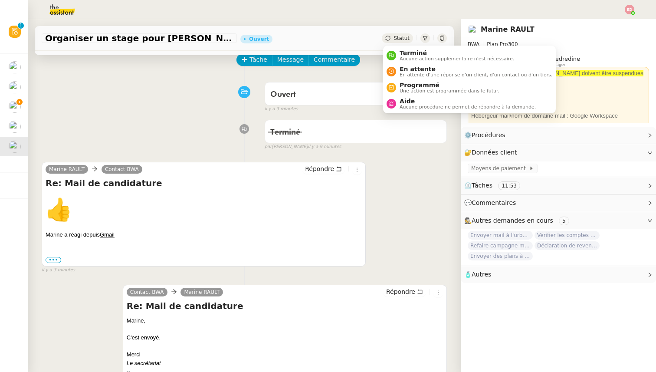
click at [404, 38] on span "Statut" at bounding box center [401, 38] width 16 height 6
click at [404, 55] on span "Terminé" at bounding box center [456, 52] width 114 height 7
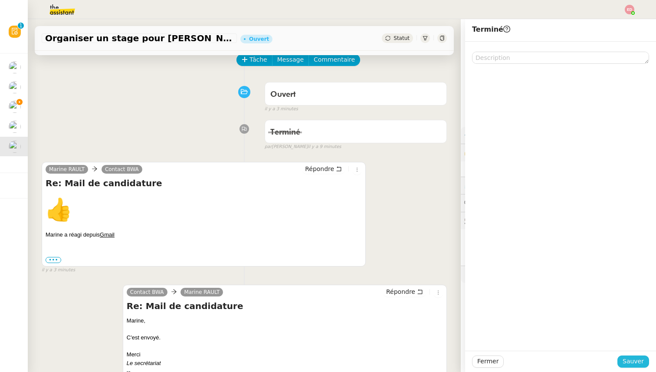
click at [626, 357] on span "Sauver" at bounding box center [632, 361] width 21 height 10
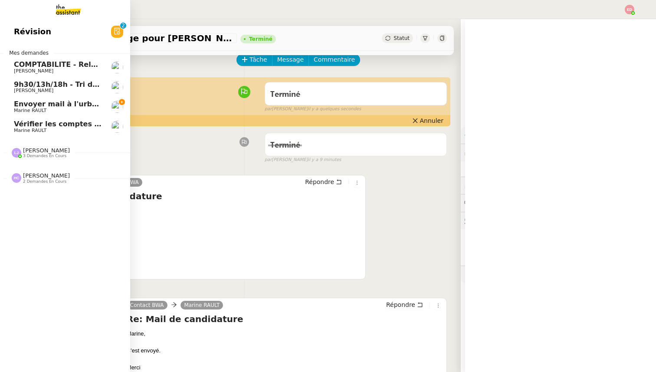
click at [18, 127] on span "Vérifier les comptes bancaires et éditer la quittance - 1 octobre 2025" at bounding box center [149, 124] width 271 height 8
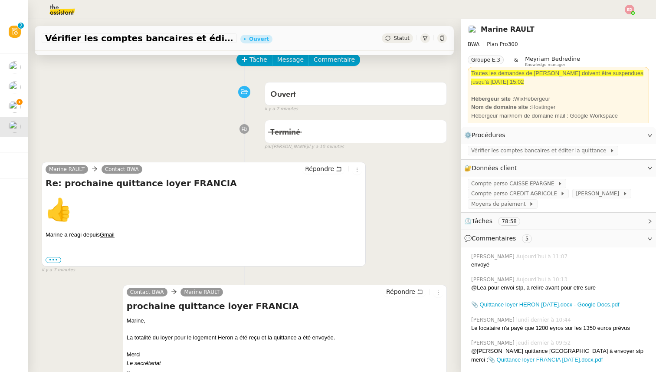
click at [398, 34] on div "Statut" at bounding box center [397, 38] width 31 height 10
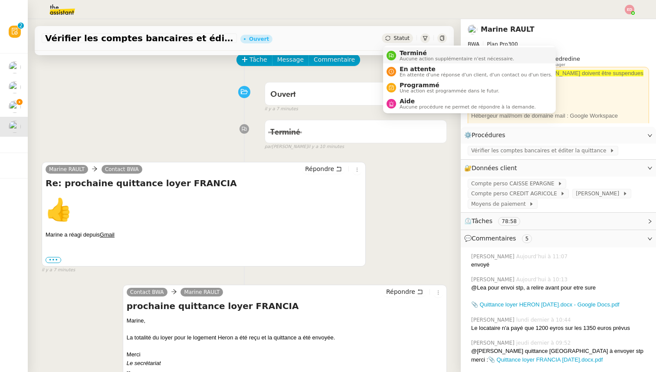
click at [410, 57] on span "Aucune action supplémentaire n'est nécessaire." at bounding box center [456, 58] width 114 height 5
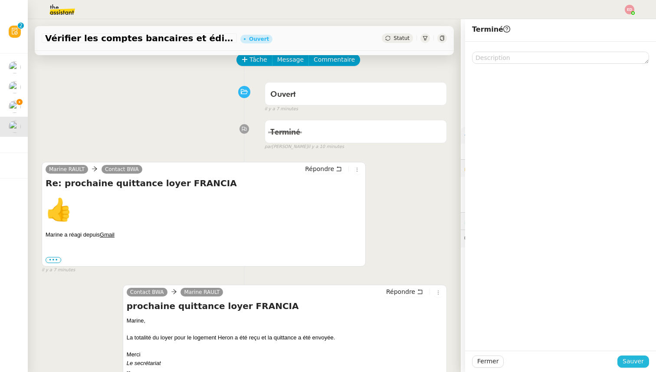
click at [638, 363] on span "Sauver" at bounding box center [632, 361] width 21 height 10
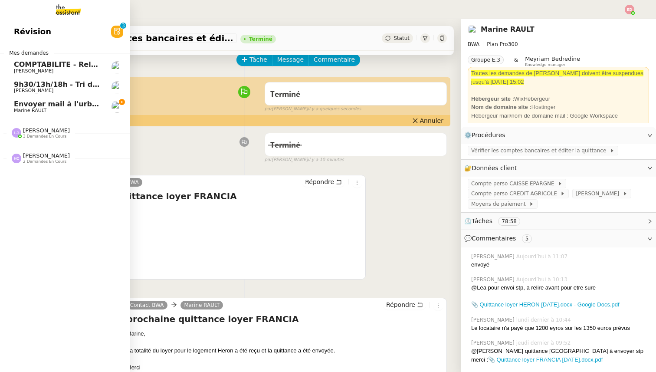
click at [20, 108] on span "Marine RAULT" at bounding box center [30, 111] width 33 height 6
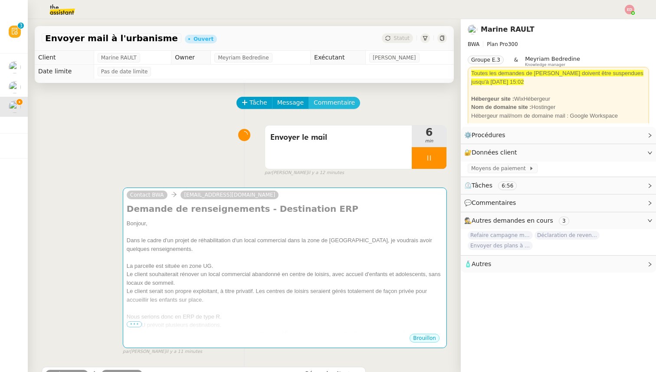
click at [330, 103] on span "Commentaire" at bounding box center [333, 103] width 41 height 10
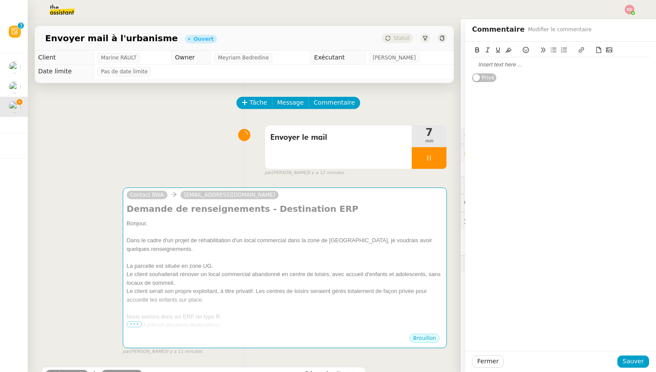
click at [501, 68] on div at bounding box center [560, 65] width 177 height 8
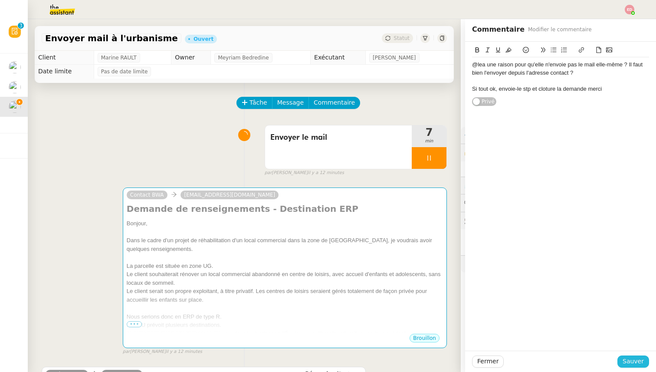
click at [631, 361] on span "Sauver" at bounding box center [632, 361] width 21 height 10
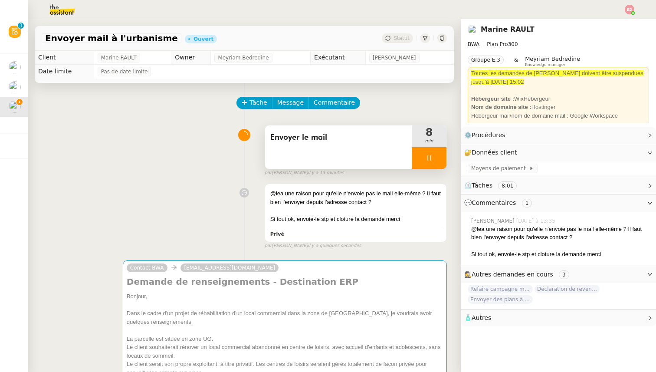
click at [442, 158] on div at bounding box center [428, 158] width 35 height 22
click at [442, 158] on button at bounding box center [437, 158] width 17 height 22
click at [409, 33] on div "Statut" at bounding box center [397, 38] width 31 height 10
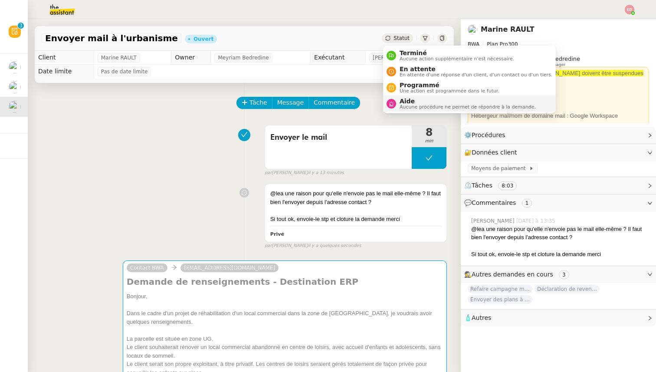
click at [411, 101] on span "Aide" at bounding box center [467, 101] width 136 height 7
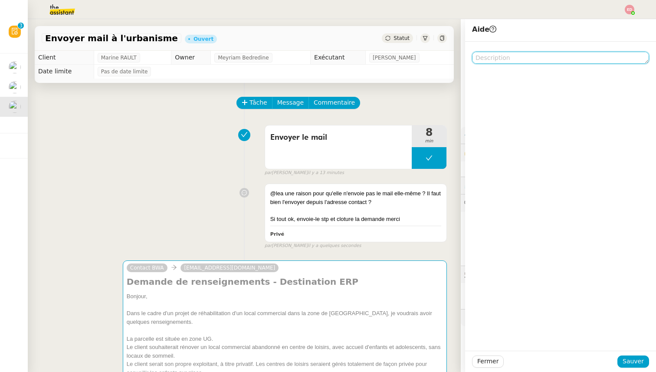
click at [506, 58] on textarea at bounding box center [560, 58] width 177 height 12
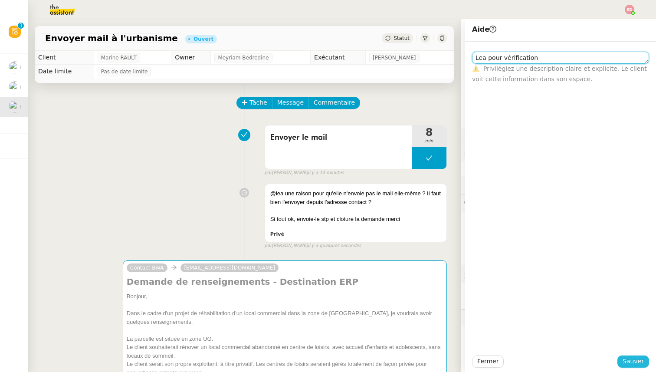
type textarea "Lea pour vérification"
click at [637, 360] on span "Sauver" at bounding box center [632, 361] width 21 height 10
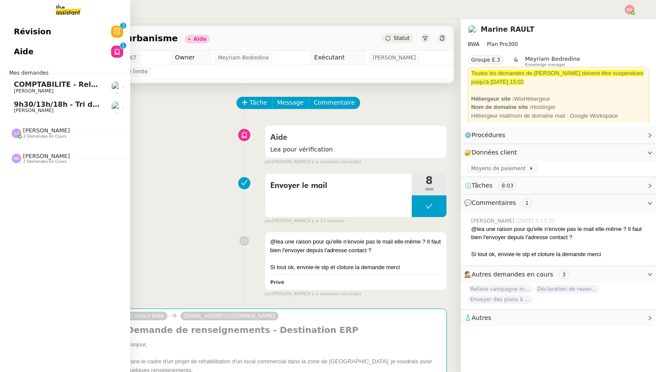
click at [27, 90] on span "[PERSON_NAME]" at bounding box center [33, 91] width 39 height 6
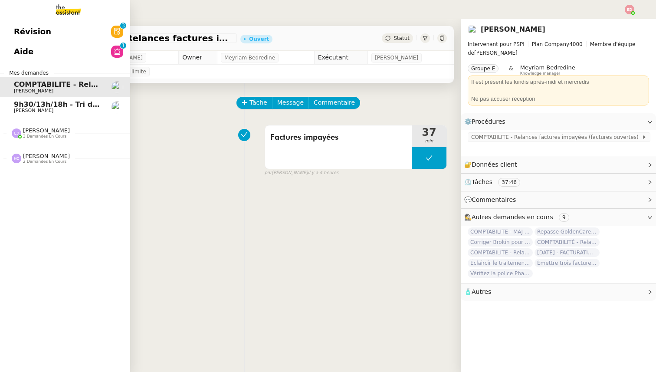
click at [29, 134] on span "3 demandes en cours" at bounding box center [44, 136] width 43 height 5
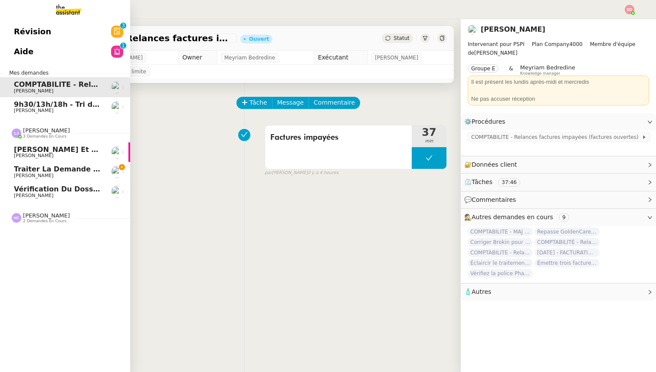
click at [35, 172] on span "Traiter la demande de congé" at bounding box center [72, 169] width 117 height 8
